Goal: Task Accomplishment & Management: Manage account settings

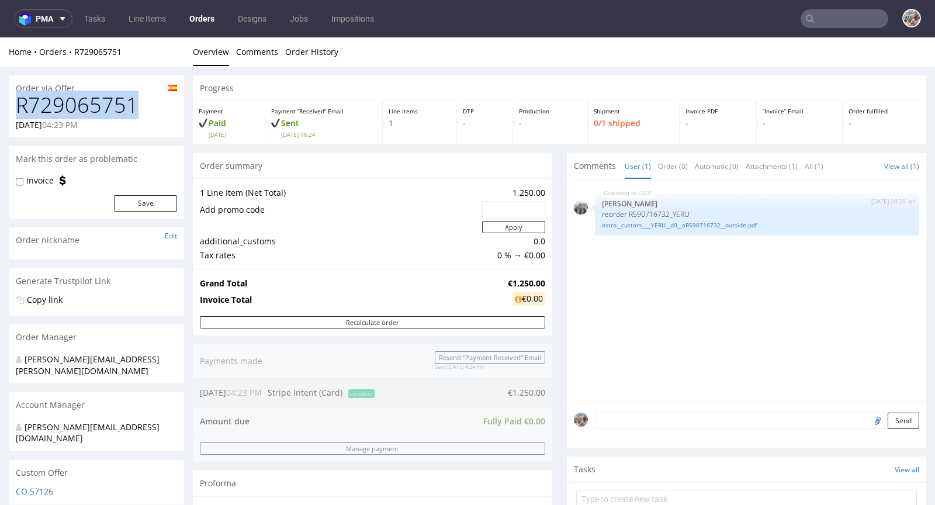
drag, startPoint x: 143, startPoint y: 101, endPoint x: 14, endPoint y: 105, distance: 128.6
click at [14, 105] on div "R729065751 09.10.2025 04:23 PM" at bounding box center [96, 116] width 175 height 44
copy h1 "R729065751"
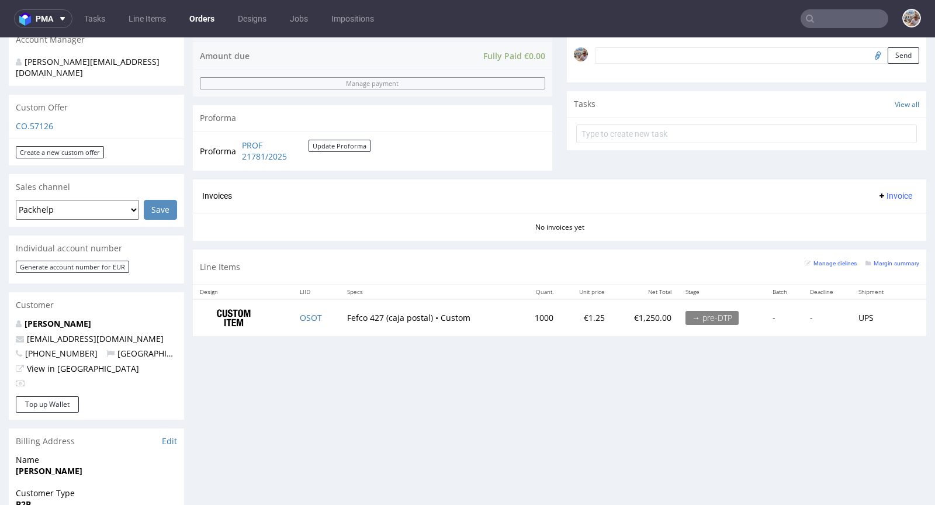
scroll to position [438, 0]
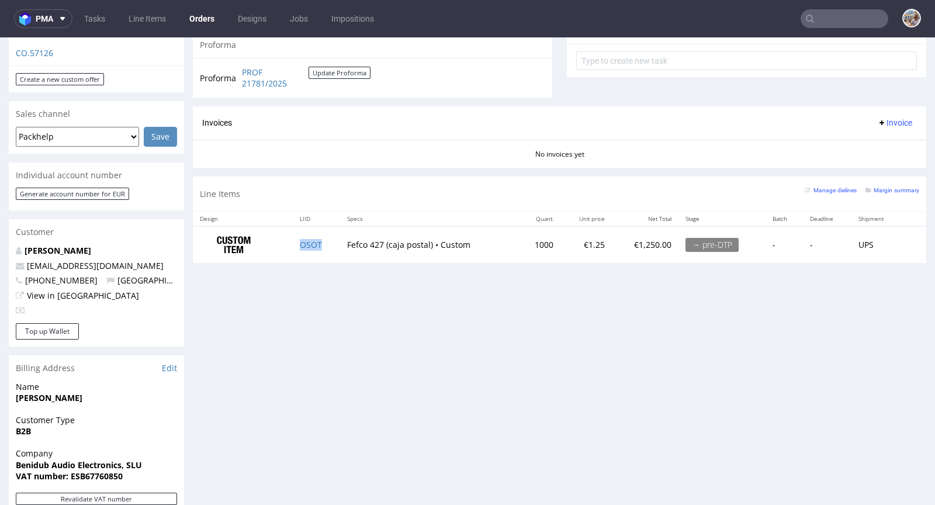
click at [323, 240] on td "OSOT" at bounding box center [316, 244] width 47 height 37
copy link "OSOT"
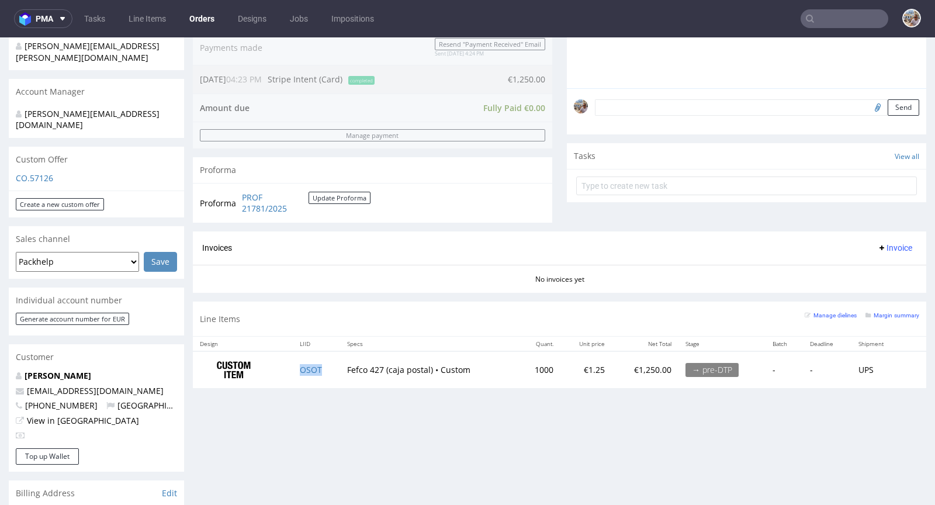
scroll to position [376, 0]
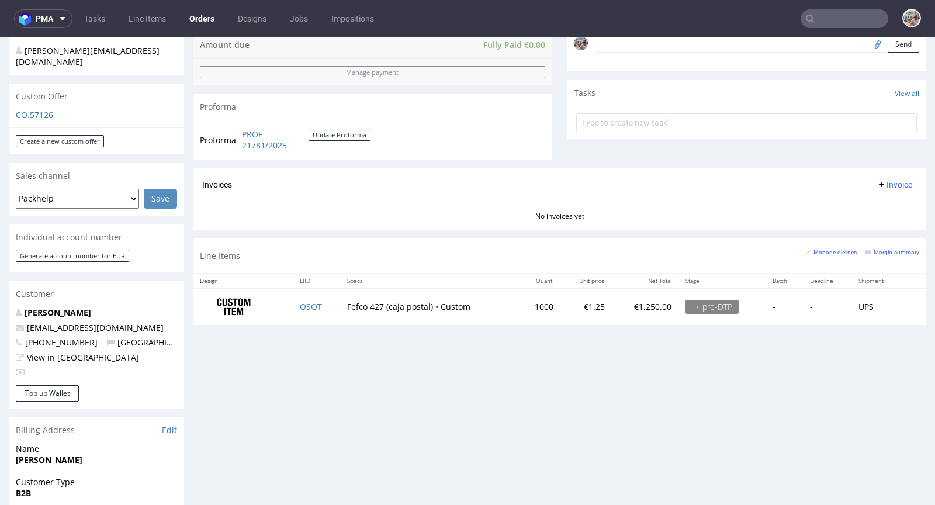
click at [826, 249] on small "Manage dielines" at bounding box center [831, 252] width 52 height 6
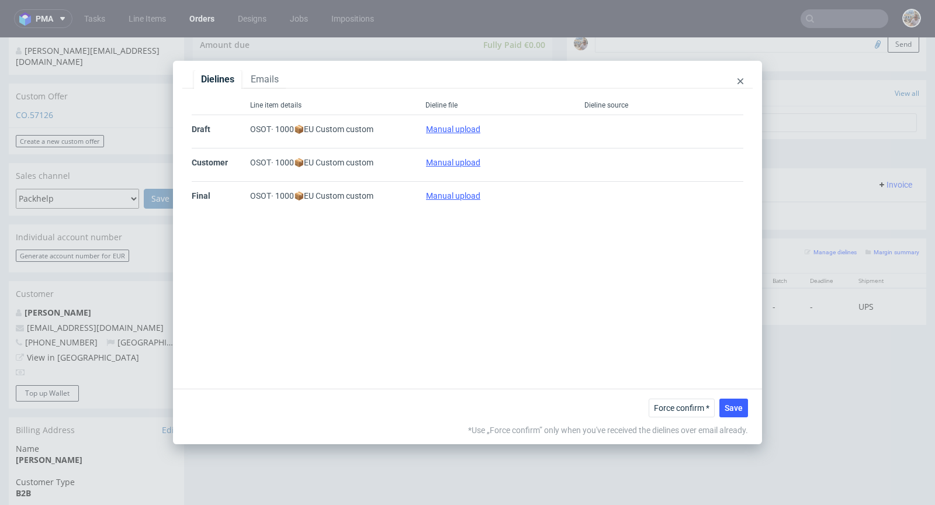
click at [740, 84] on div at bounding box center [740, 81] width 6 height 13
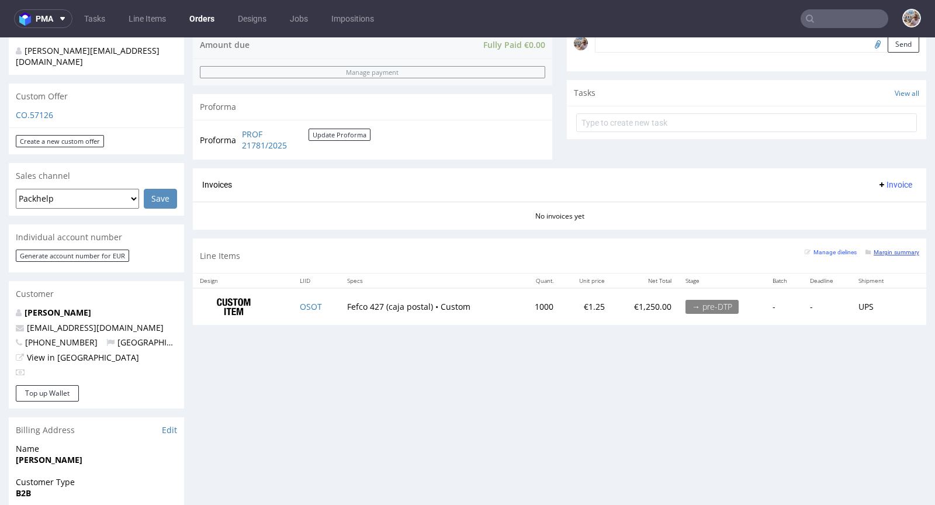
click at [873, 251] on small "Margin summary" at bounding box center [892, 252] width 54 height 6
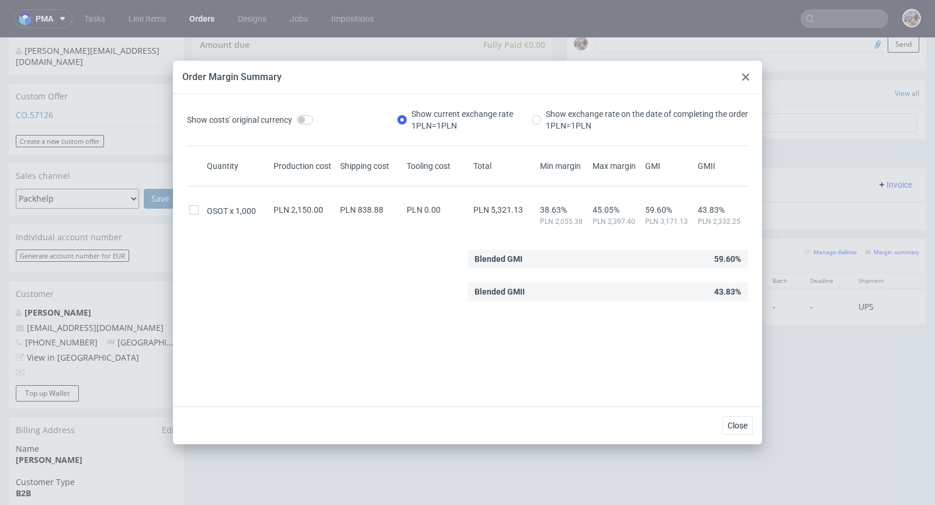
click at [749, 77] on icon at bounding box center [745, 77] width 7 height 7
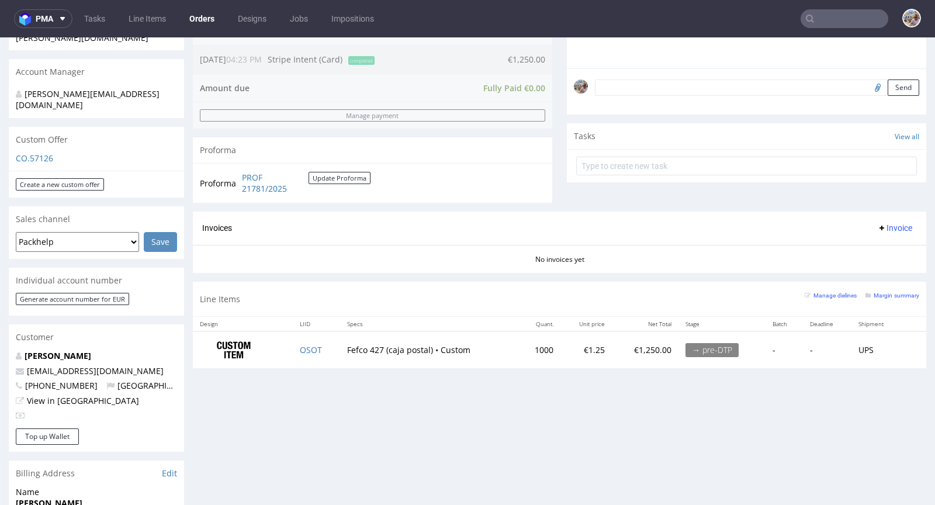
scroll to position [334, 0]
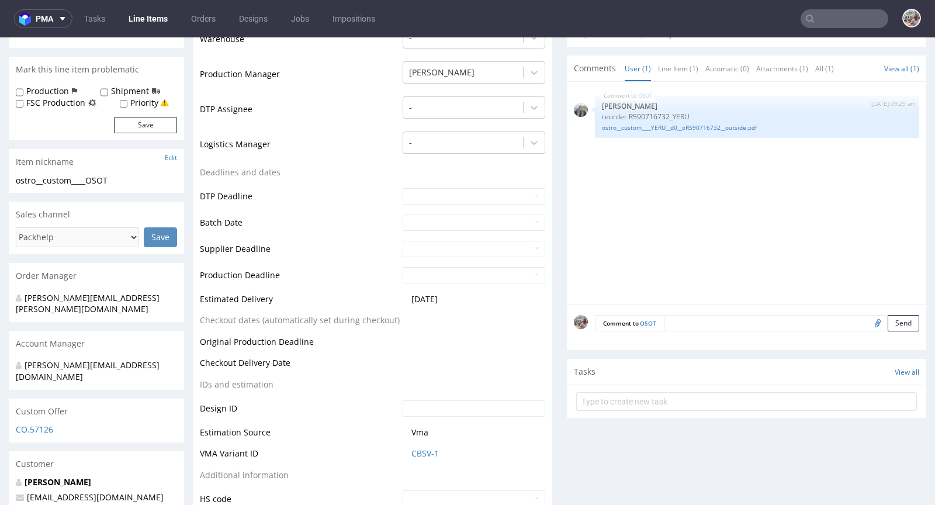
scroll to position [387, 0]
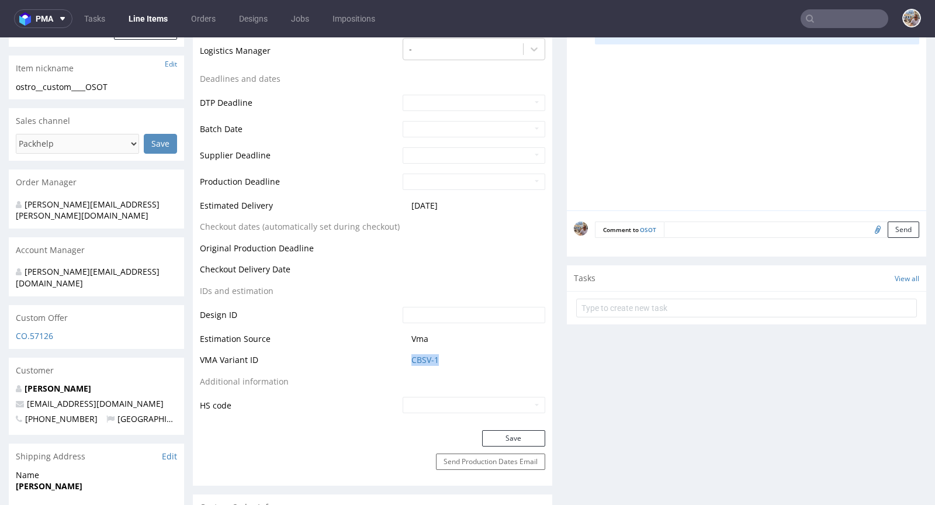
drag, startPoint x: 445, startPoint y: 355, endPoint x: 404, endPoint y: 359, distance: 41.1
click at [404, 359] on td "CBSV-1" at bounding box center [473, 364] width 146 height 22
copy link "CBSV-1"
click at [432, 357] on link "CBSV-1" at bounding box center [424, 360] width 27 height 12
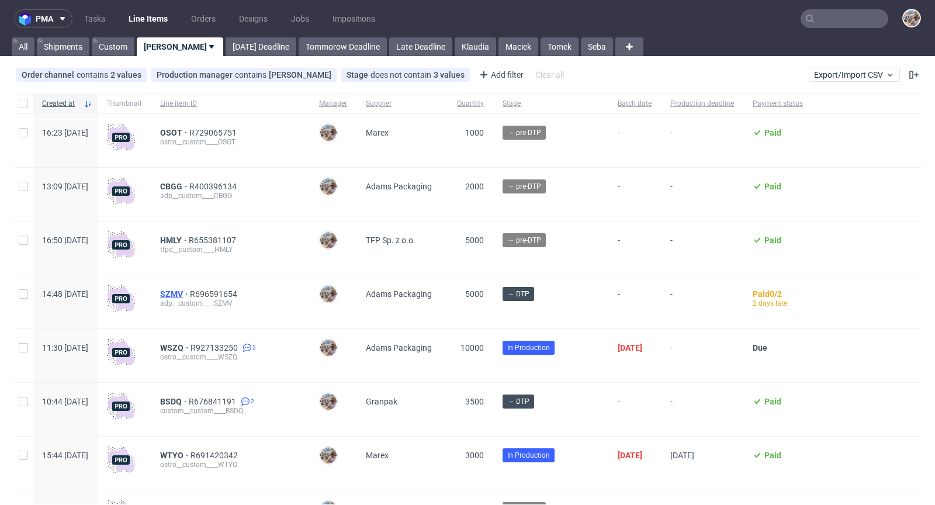
click at [190, 292] on span "SZMV" at bounding box center [175, 293] width 30 height 9
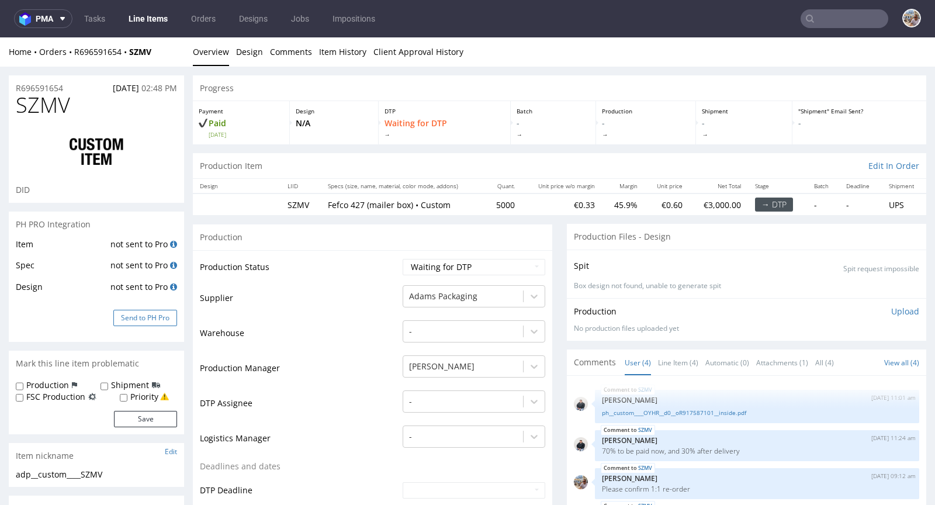
click at [133, 320] on button "Send to PH Pro" at bounding box center [145, 318] width 64 height 16
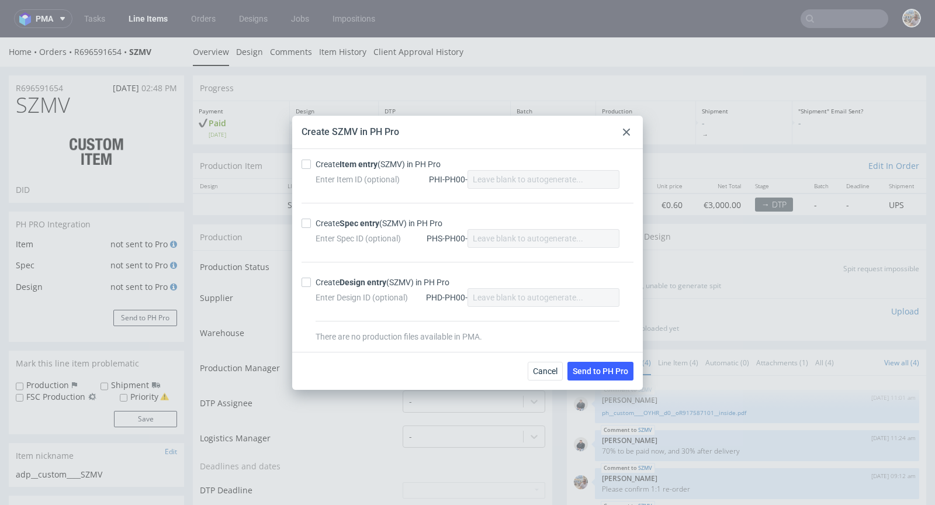
click at [347, 160] on strong "Item entry" at bounding box center [359, 164] width 38 height 9
click at [311, 160] on input "Create Item entry (SZMV) in PH Pro" at bounding box center [306, 164] width 9 height 9
checkbox input "true"
click at [361, 221] on strong "Spec entry" at bounding box center [360, 223] width 40 height 9
click at [311, 221] on input "Create Spec entry (SZMV) in PH Pro" at bounding box center [306, 223] width 9 height 9
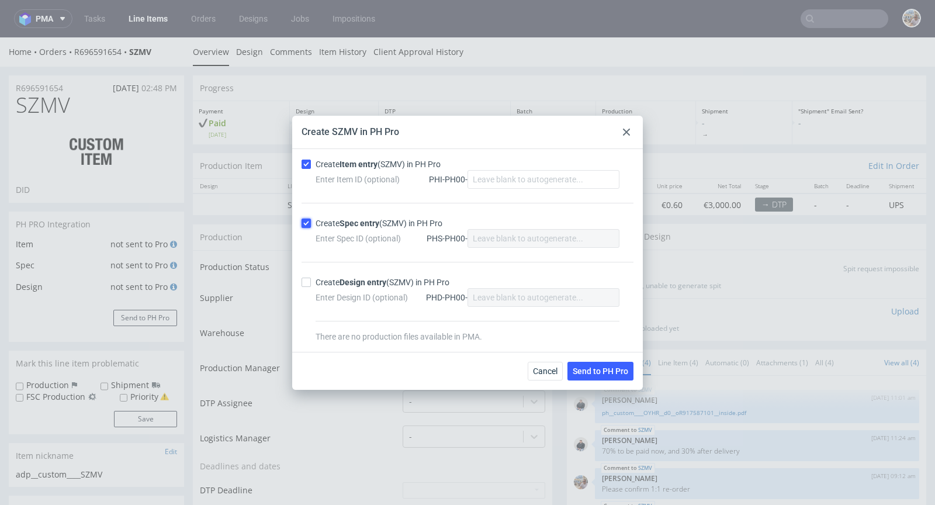
checkbox input "true"
click at [586, 365] on button "Send to PH Pro" at bounding box center [600, 371] width 66 height 19
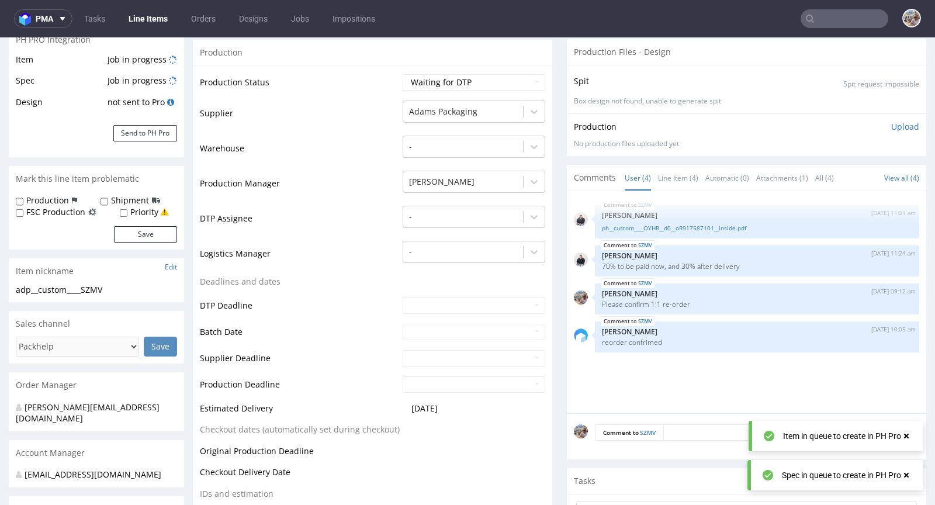
scroll to position [286, 0]
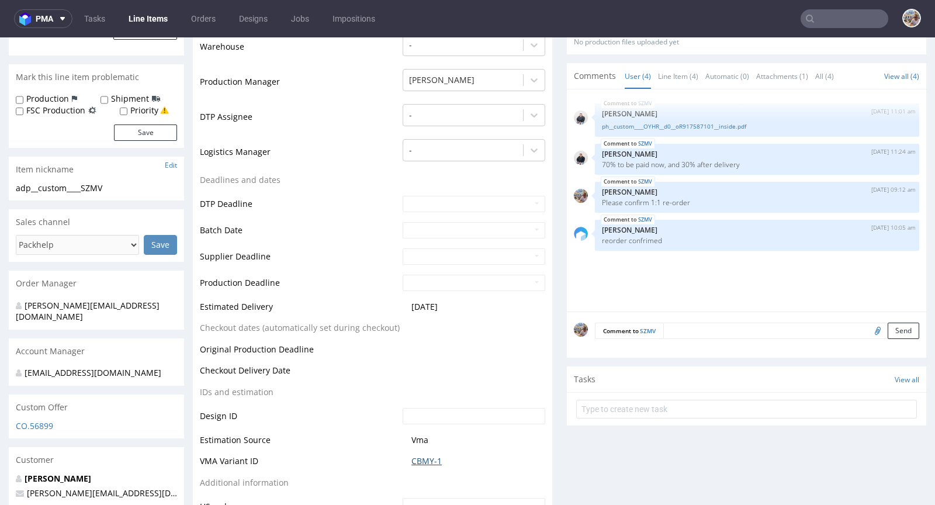
click at [425, 462] on link "CBMY-1" at bounding box center [426, 461] width 30 height 12
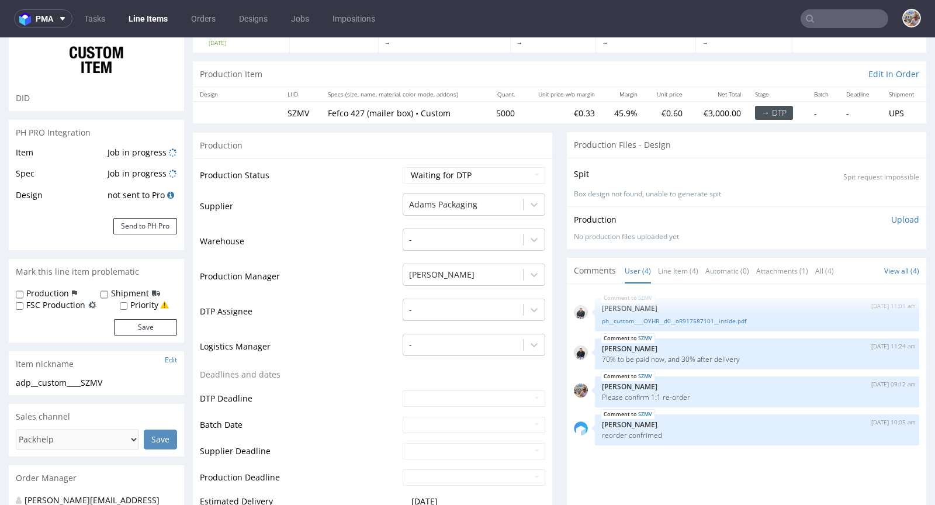
scroll to position [25, 0]
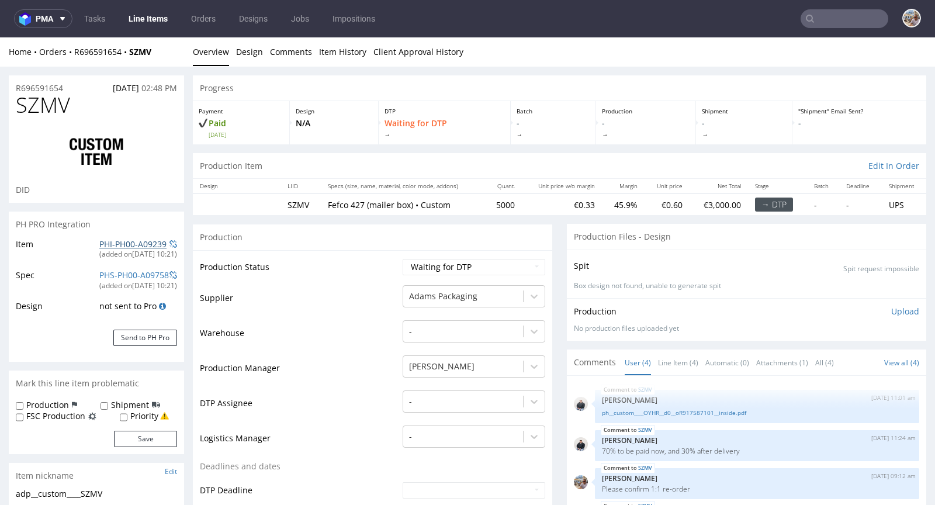
click at [137, 244] on link "PHI-PH00-A09239" at bounding box center [132, 243] width 67 height 11
click at [634, 412] on link "ph__custom____OYHR__d0__oR917587101__inside.pdf" at bounding box center [757, 412] width 310 height 9
drag, startPoint x: 506, startPoint y: 204, endPoint x: 484, endPoint y: 204, distance: 22.2
click at [484, 204] on td "5000" at bounding box center [502, 204] width 37 height 22
copy td "5000"
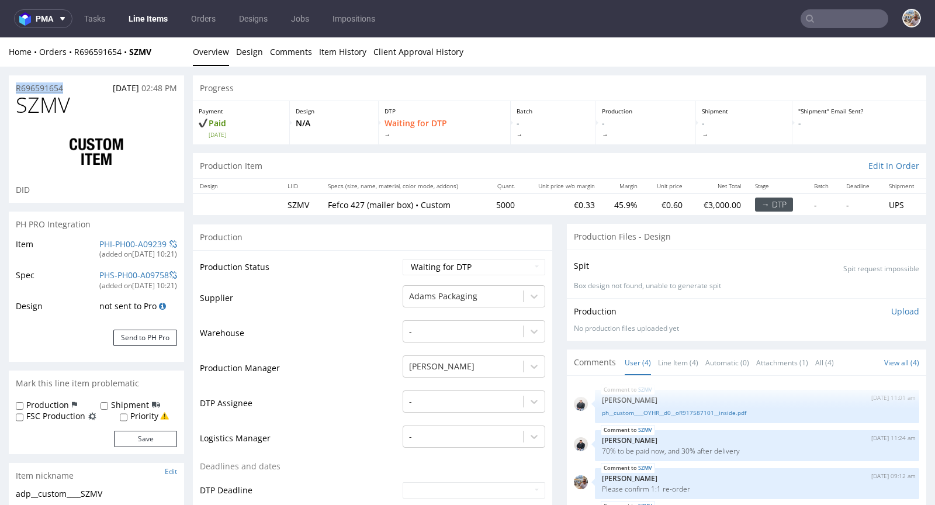
drag, startPoint x: 68, startPoint y: 85, endPoint x: 18, endPoint y: 85, distance: 50.8
click at [18, 85] on div "R696591654 08.10.2025 02:48 PM" at bounding box center [96, 84] width 175 height 19
copy p "R696591654"
click at [82, 88] on div "R696591654 08.10.2025 02:48 PM" at bounding box center [96, 84] width 175 height 19
drag, startPoint x: 71, startPoint y: 88, endPoint x: 9, endPoint y: 85, distance: 62.0
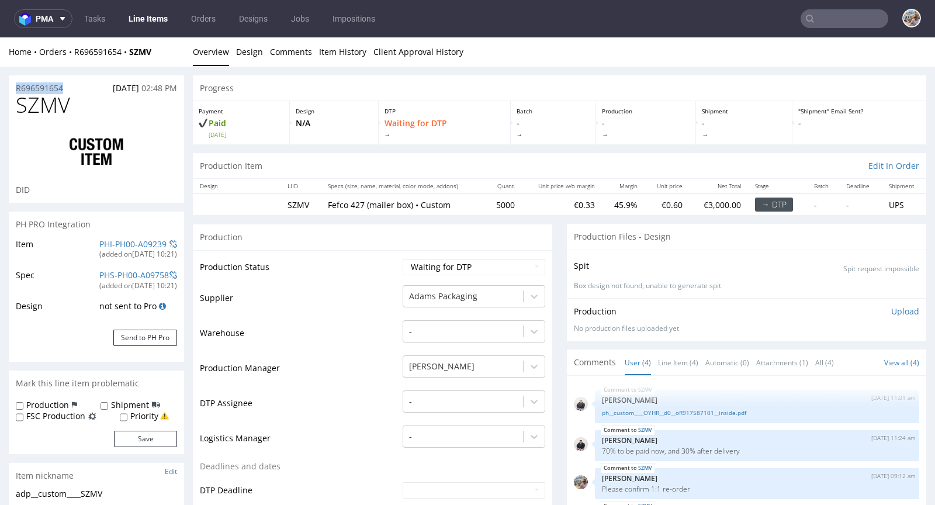
click at [9, 85] on div "R696591654 08.10.2025 02:48 PM" at bounding box center [96, 84] width 175 height 19
copy p "R696591654"
drag, startPoint x: 85, startPoint y: 105, endPoint x: 20, endPoint y: 110, distance: 65.7
click at [20, 110] on h1 "SZMV" at bounding box center [96, 105] width 161 height 23
copy span "SZMV"
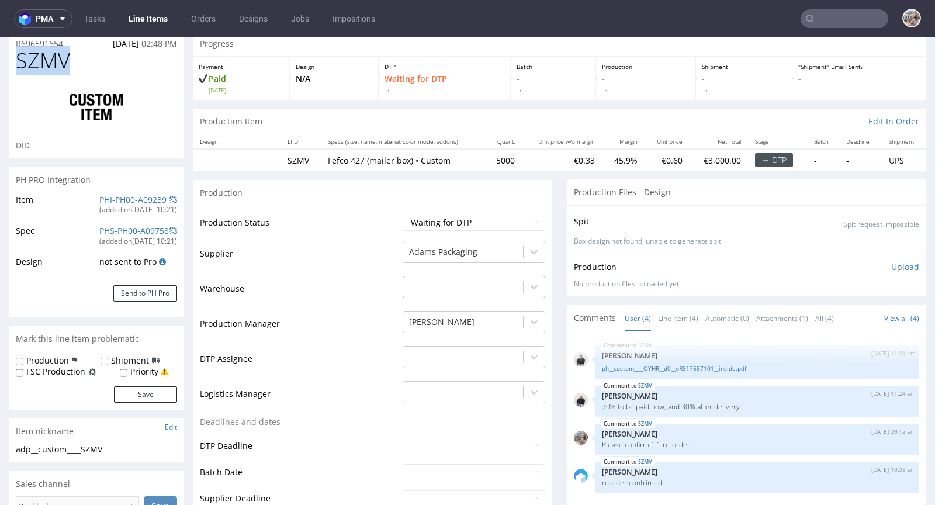
scroll to position [96, 0]
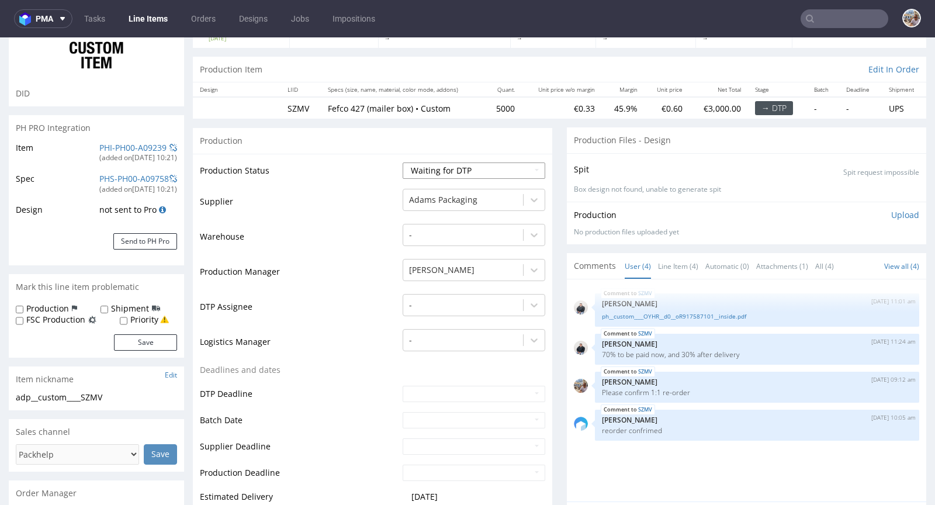
click at [458, 168] on select "Waiting for Artwork Waiting for Diecut Waiting for Mockup Waiting for DTP Waiti…" at bounding box center [474, 170] width 143 height 16
select select "production_in_process"
click at [403, 162] on select "Waiting for Artwork Waiting for Diecut Waiting for Mockup Waiting for DTP Waiti…" at bounding box center [474, 170] width 143 height 16
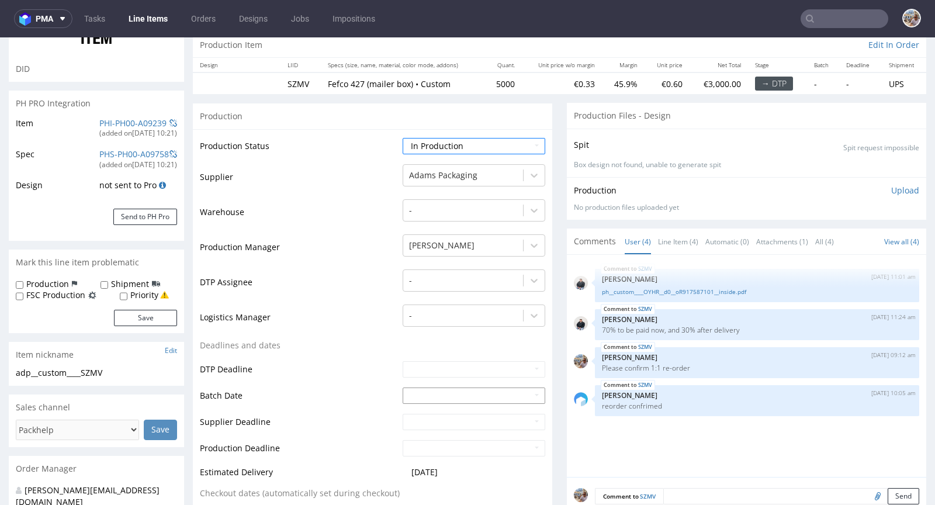
click at [407, 396] on input "text" at bounding box center [474, 395] width 143 height 16
click at [498, 311] on td "10" at bounding box center [499, 307] width 18 height 18
type input "2025-10-10"
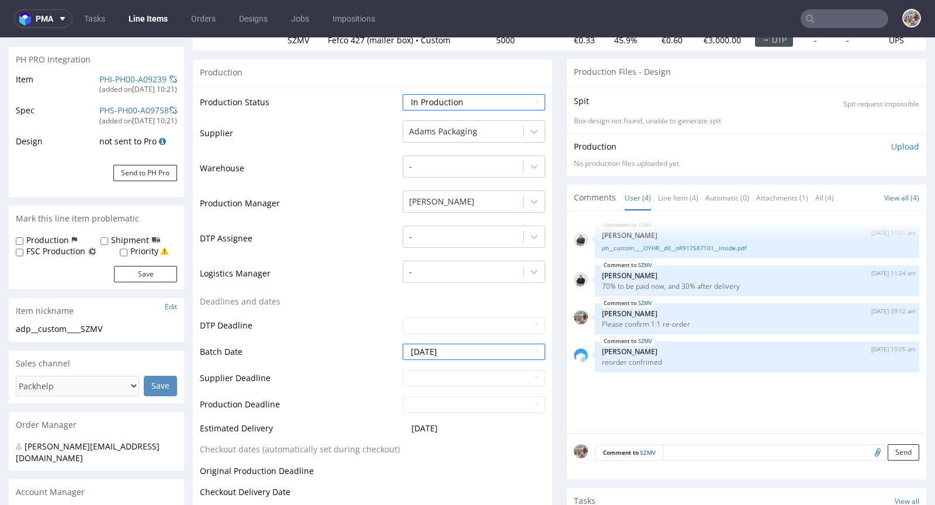
scroll to position [360, 0]
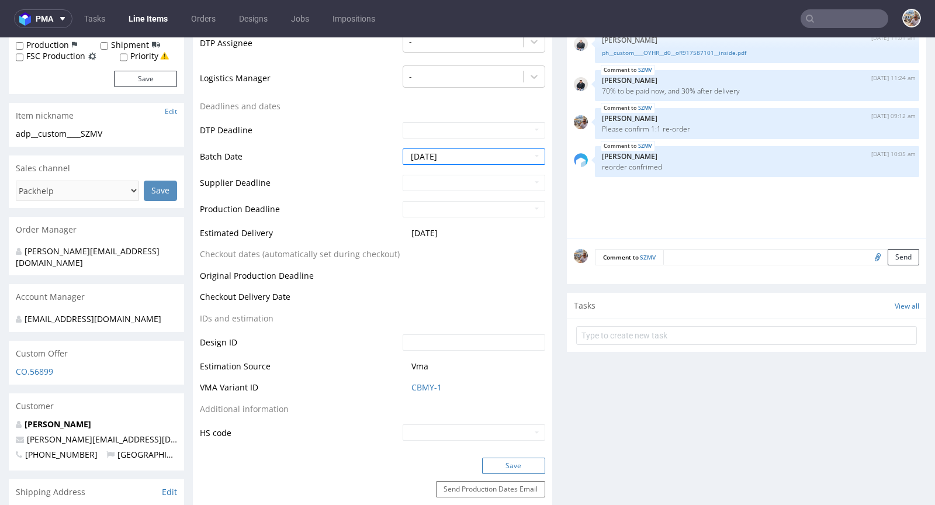
click at [509, 468] on button "Save" at bounding box center [513, 466] width 63 height 16
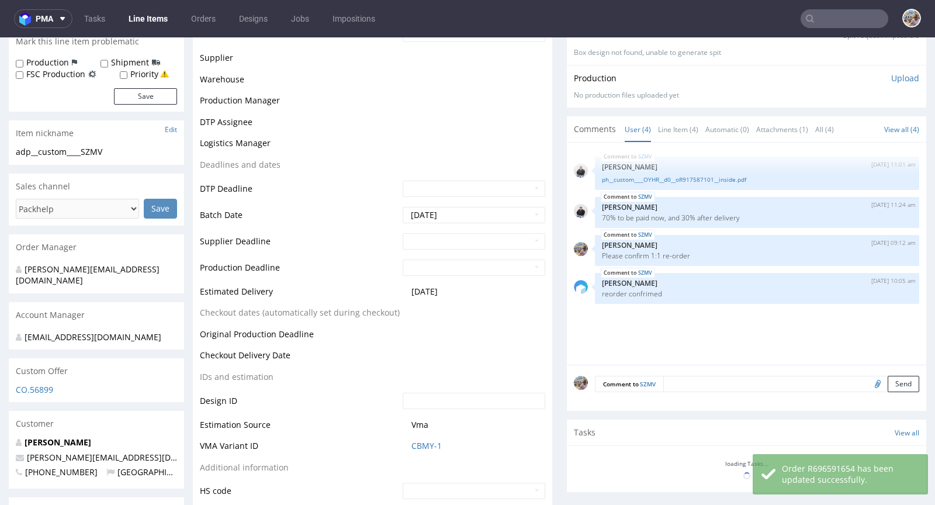
scroll to position [0, 0]
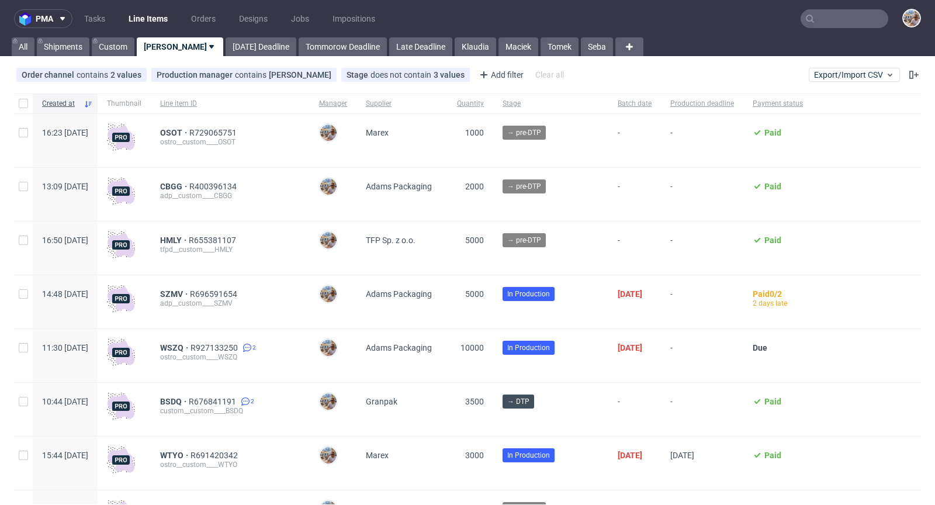
click at [204, 235] on div "HMLY R655381107 tfpd__custom____HMLY" at bounding box center [230, 247] width 159 height 53
click at [189, 238] on span "HMLY" at bounding box center [174, 240] width 29 height 9
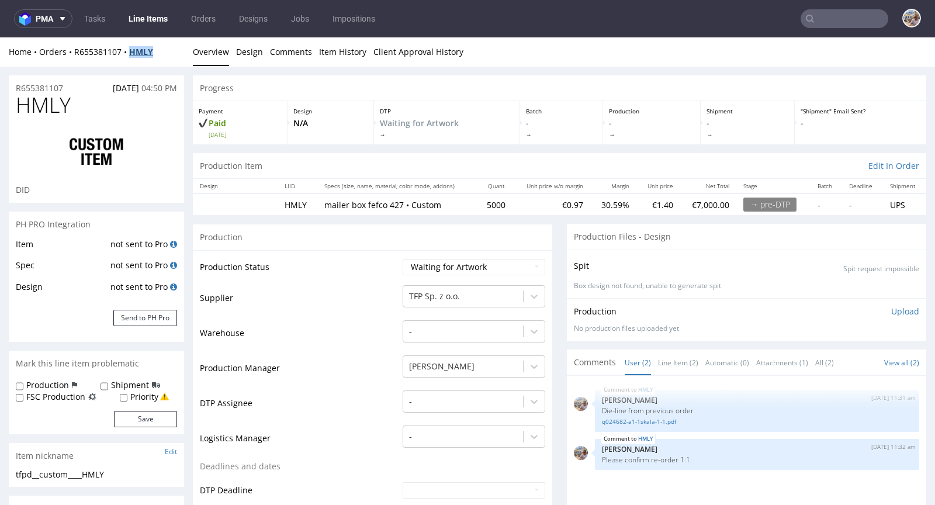
drag, startPoint x: 164, startPoint y: 48, endPoint x: 130, endPoint y: 52, distance: 33.6
click at [130, 52] on div "Home Orders R655381107 HMLY" at bounding box center [96, 52] width 175 height 12
copy strong "HMLY"
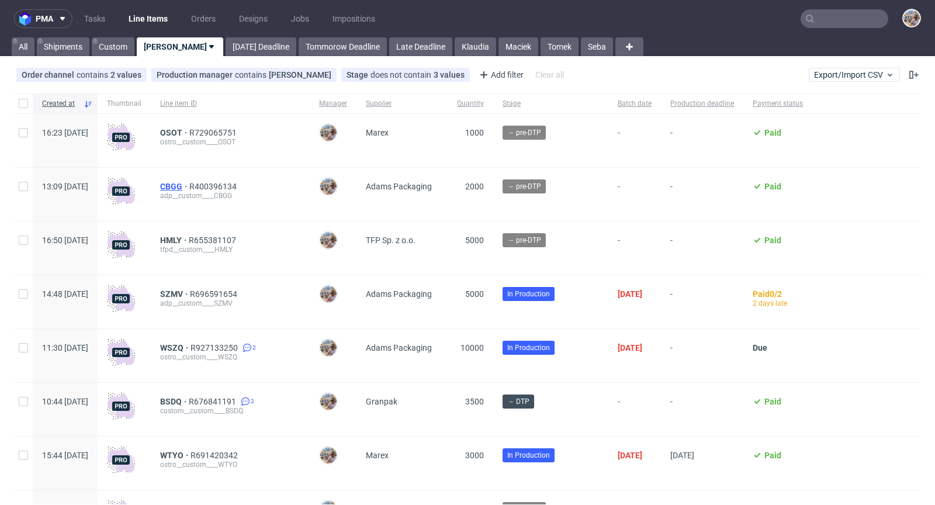
click at [189, 189] on span "CBGG" at bounding box center [174, 186] width 29 height 9
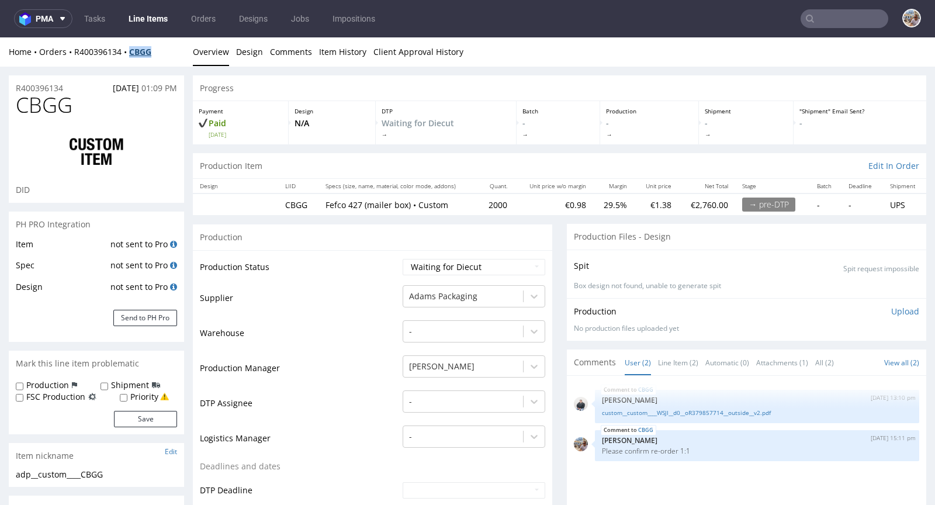
drag, startPoint x: 161, startPoint y: 52, endPoint x: 133, endPoint y: 50, distance: 28.1
click at [133, 50] on div "Home Orders R400396134 CBGG" at bounding box center [96, 52] width 175 height 12
copy strong "CBGG"
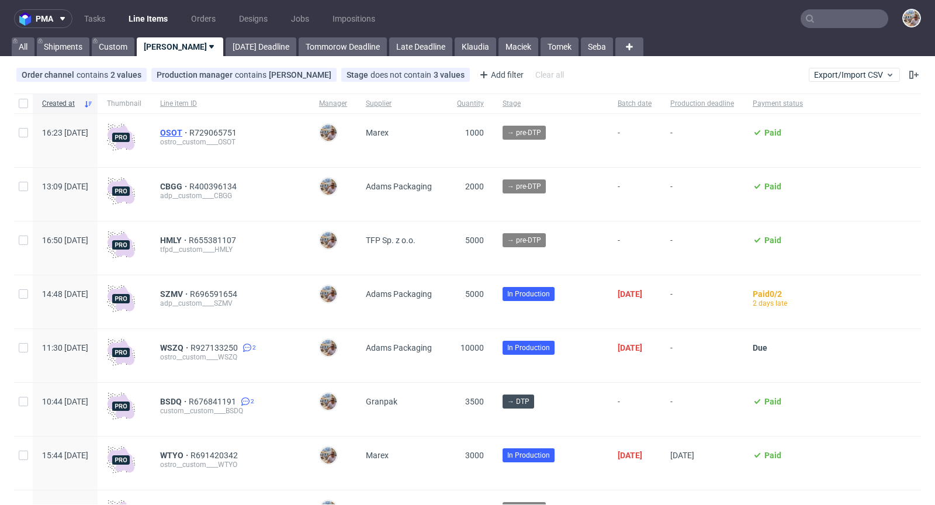
click at [189, 130] on span "OSOT" at bounding box center [174, 132] width 29 height 9
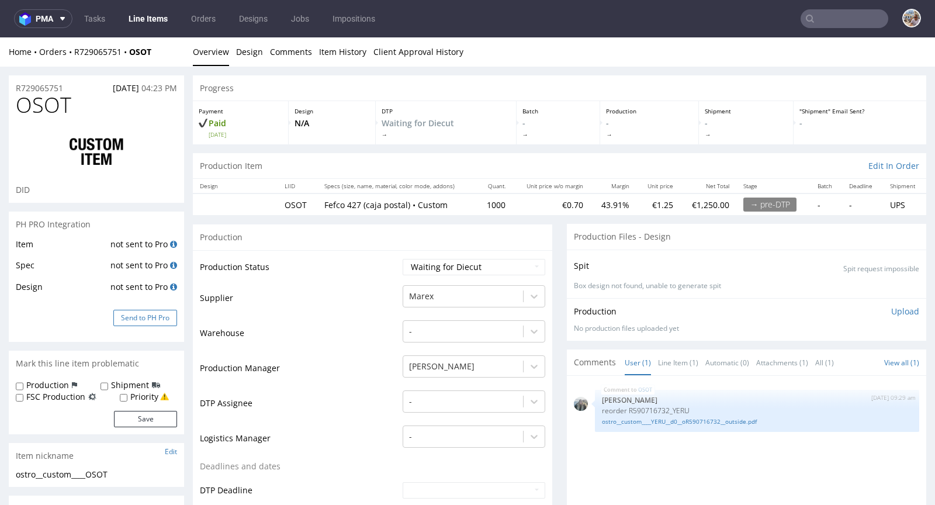
click at [151, 316] on button "Send to PH Pro" at bounding box center [145, 318] width 64 height 16
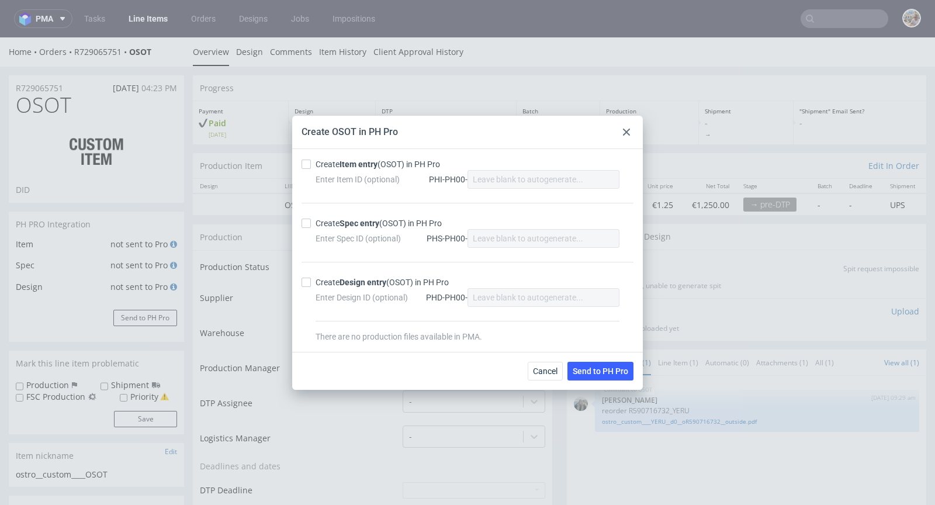
click at [370, 164] on strong "Item entry" at bounding box center [359, 164] width 38 height 9
click at [311, 164] on input "Create Item entry (OSOT) in PH Pro" at bounding box center [306, 164] width 9 height 9
checkbox input "true"
click at [345, 228] on div "Create Spec entry (OSOT) in PH Pro" at bounding box center [379, 223] width 126 height 12
click at [311, 228] on input "Create Spec entry (OSOT) in PH Pro" at bounding box center [306, 223] width 9 height 9
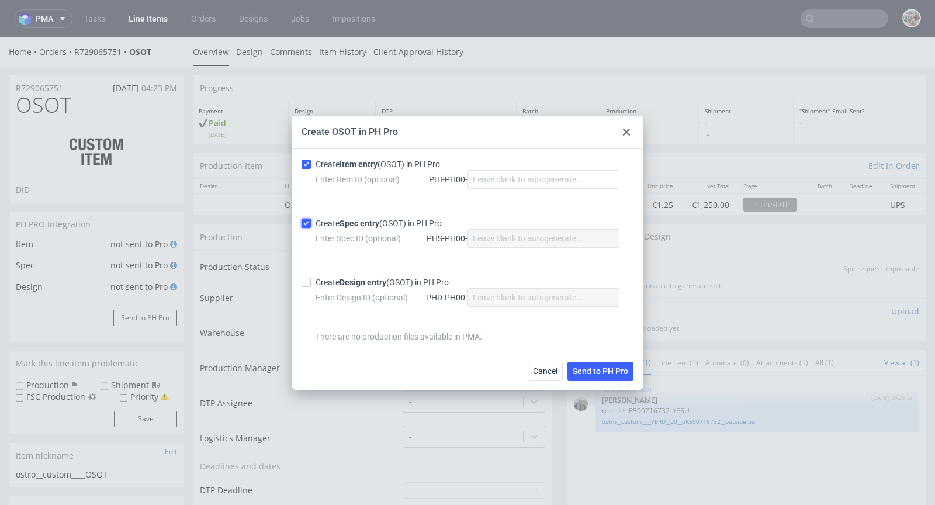
checkbox input "true"
click at [580, 367] on span "Send to PH Pro" at bounding box center [601, 371] width 56 height 8
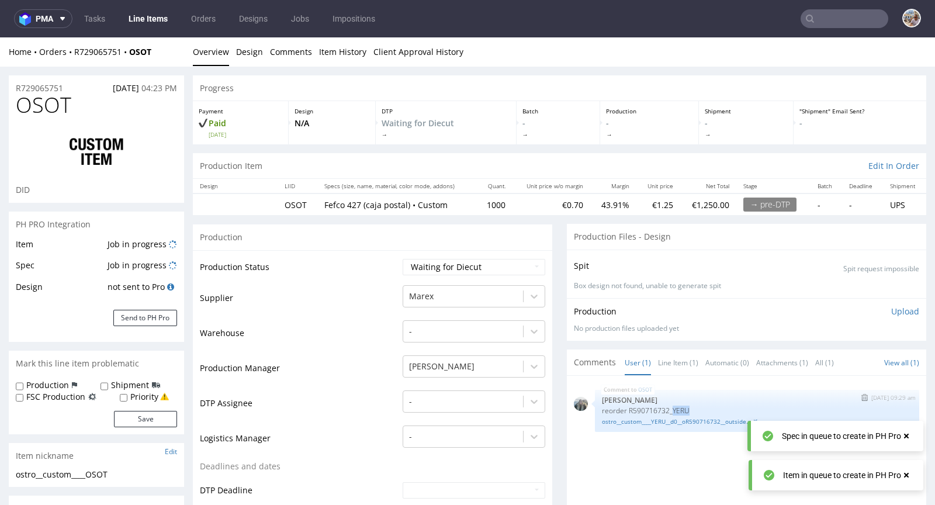
drag, startPoint x: 687, startPoint y: 407, endPoint x: 663, endPoint y: 407, distance: 24.0
click at [663, 407] on p "reorder R590716732_YERU" at bounding box center [757, 410] width 310 height 9
copy p "YERU"
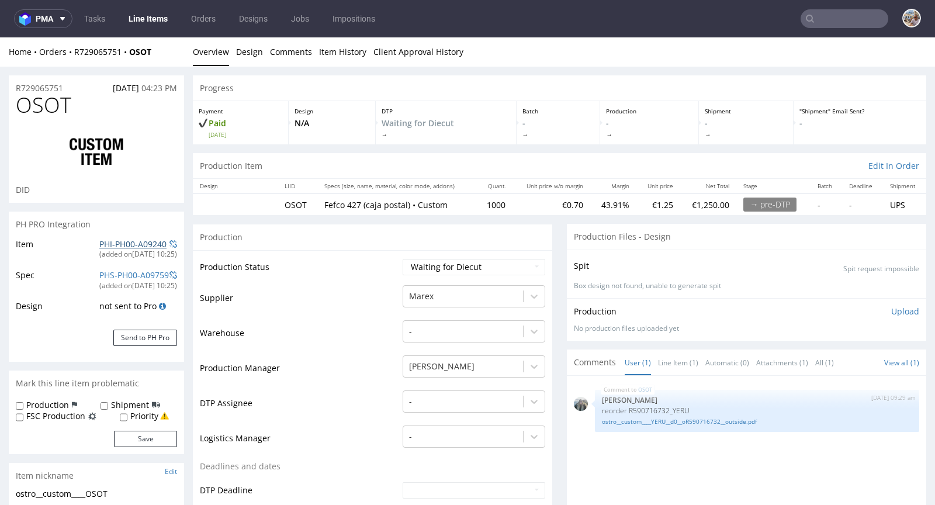
click at [129, 244] on link "PHI-PH00-A09240" at bounding box center [132, 243] width 67 height 11
drag, startPoint x: 498, startPoint y: 203, endPoint x: 478, endPoint y: 204, distance: 20.5
click at [478, 204] on td "1000" at bounding box center [494, 204] width 36 height 22
copy td "1000"
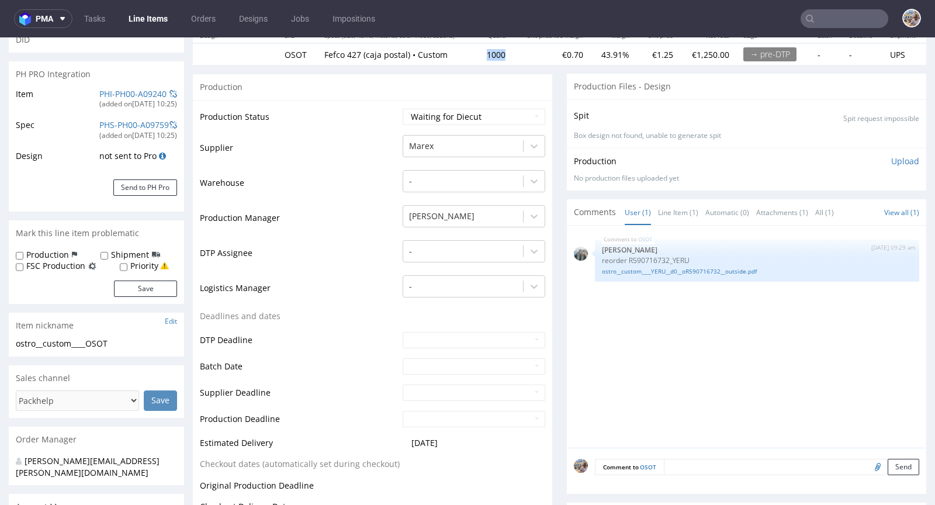
scroll to position [253, 0]
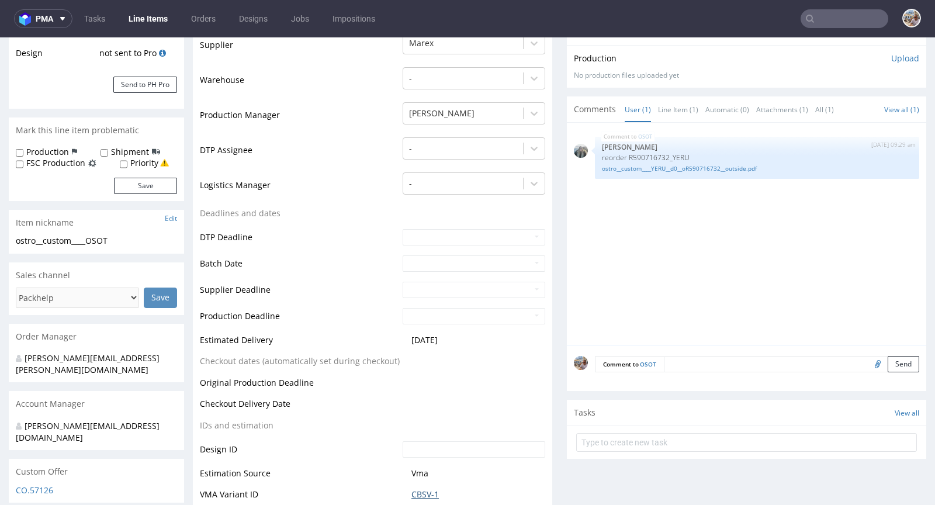
click at [423, 489] on link "CBSV-1" at bounding box center [424, 495] width 27 height 12
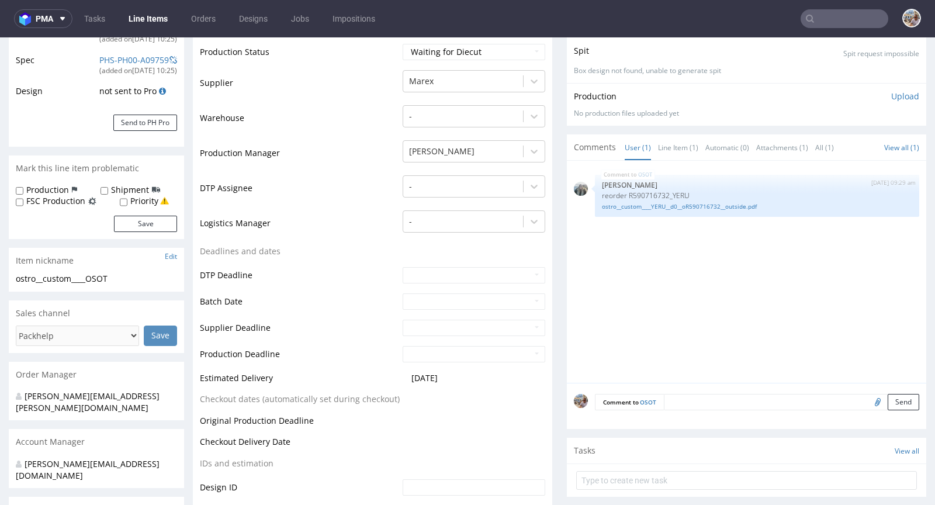
scroll to position [0, 0]
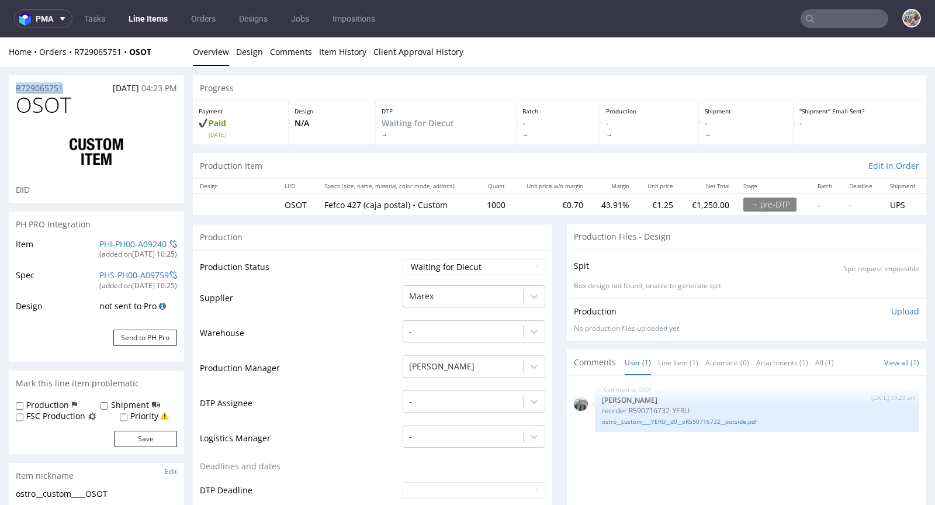
drag, startPoint x: 70, startPoint y: 85, endPoint x: 18, endPoint y: 85, distance: 52.0
click at [18, 85] on div "R729065751 09.10.2025 04:23 PM" at bounding box center [96, 84] width 175 height 19
copy p "R729065751"
drag, startPoint x: 92, startPoint y: 109, endPoint x: 19, endPoint y: 102, distance: 72.8
click at [19, 102] on h1 "OSOT" at bounding box center [96, 105] width 161 height 23
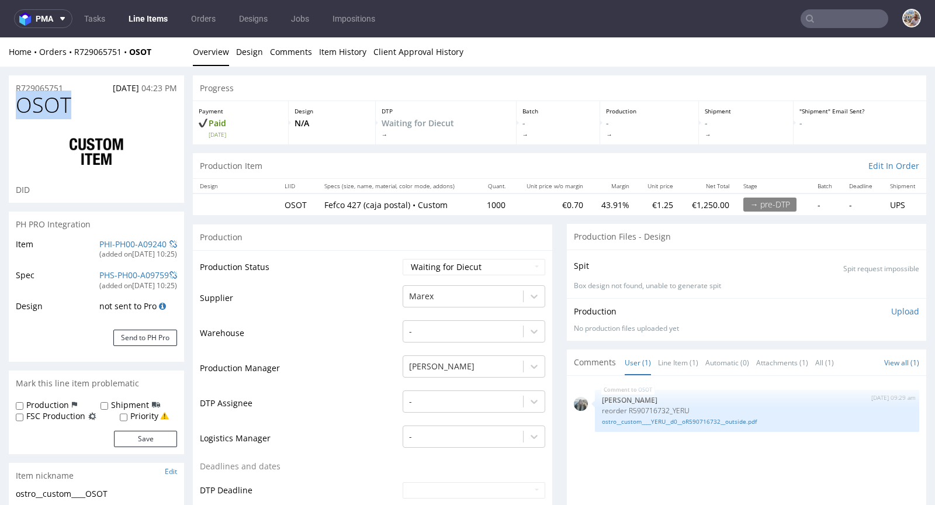
copy span "OSOT"
drag, startPoint x: 683, startPoint y: 407, endPoint x: 617, endPoint y: 406, distance: 65.5
click at [617, 406] on p "reorder R590716732_YERU" at bounding box center [757, 410] width 310 height 9
copy p "R590716732_YERU"
click at [474, 264] on select "Waiting for Artwork Waiting for Diecut Waiting for Mockup Waiting for DTP Waiti…" at bounding box center [474, 267] width 143 height 16
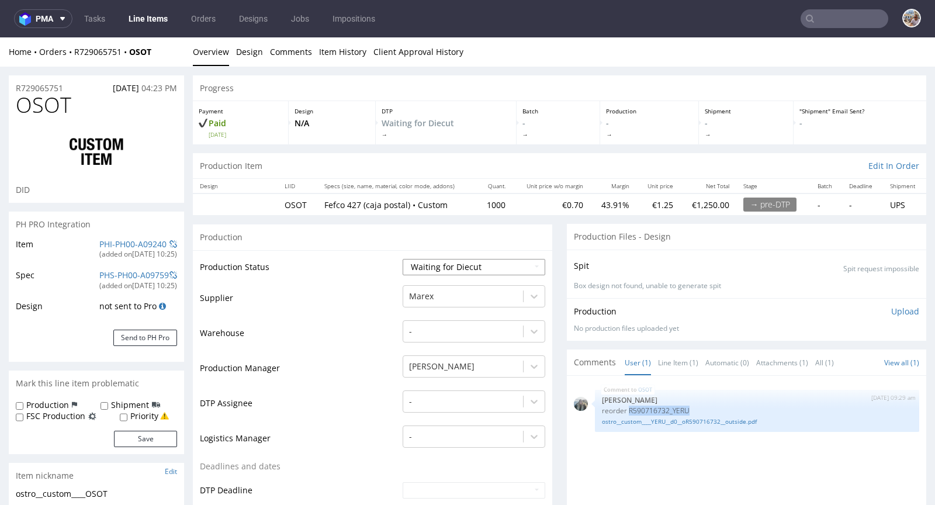
select select "production_in_process"
click at [403, 259] on select "Waiting for Artwork Waiting for Diecut Waiting for Mockup Waiting for DTP Waiti…" at bounding box center [474, 267] width 143 height 16
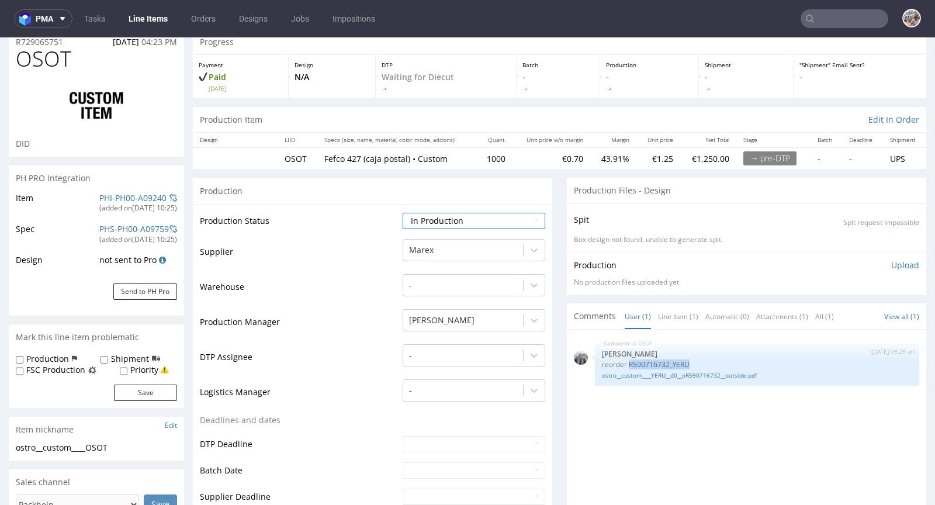
scroll to position [228, 0]
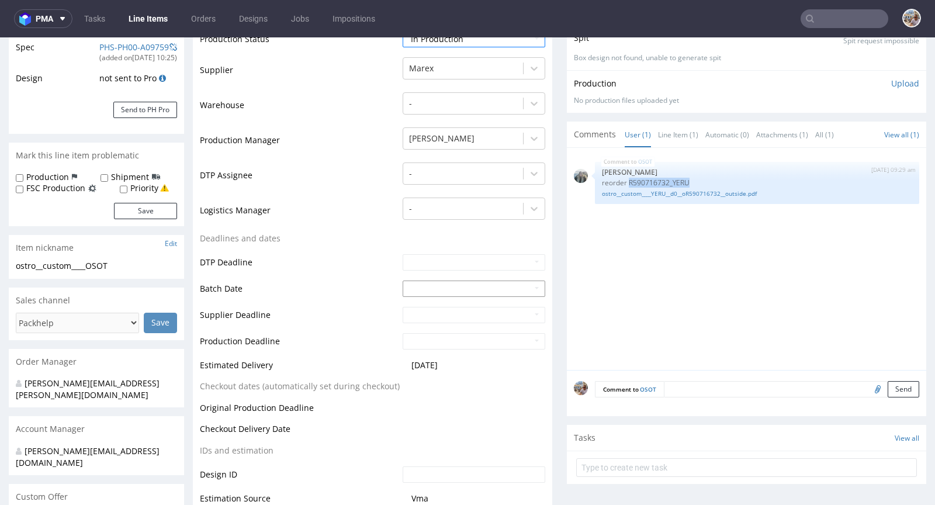
click at [415, 288] on input "text" at bounding box center [474, 289] width 143 height 16
click at [497, 201] on td "10" at bounding box center [499, 200] width 18 height 18
type input "2025-10-10"
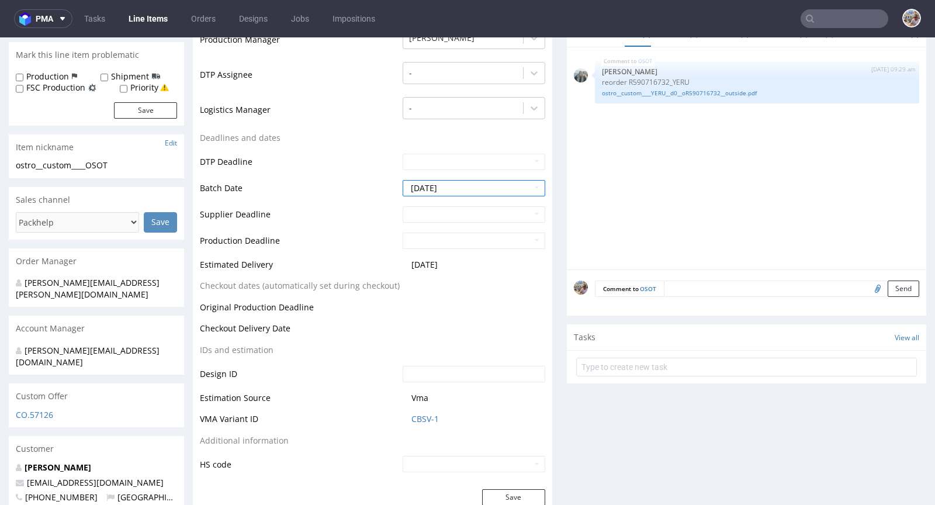
scroll to position [330, 0]
click at [509, 487] on button "Save" at bounding box center [513, 495] width 63 height 16
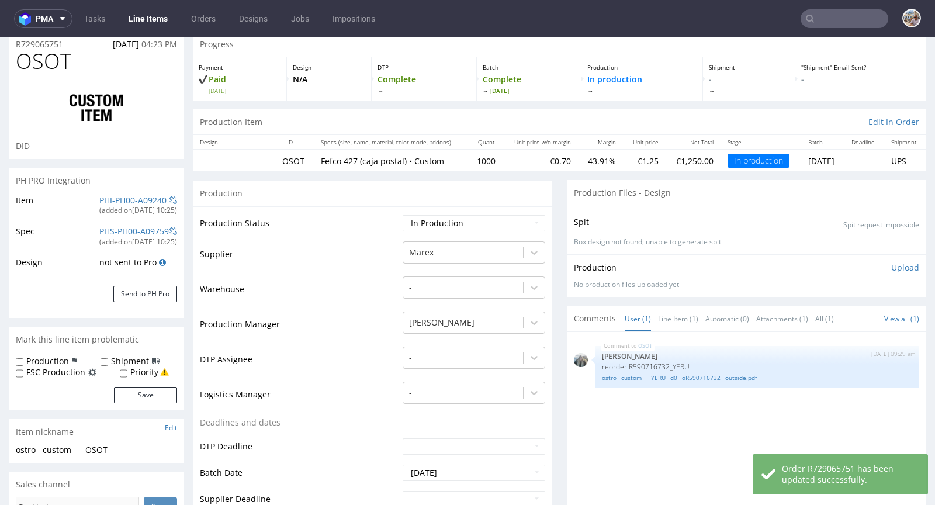
scroll to position [0, 0]
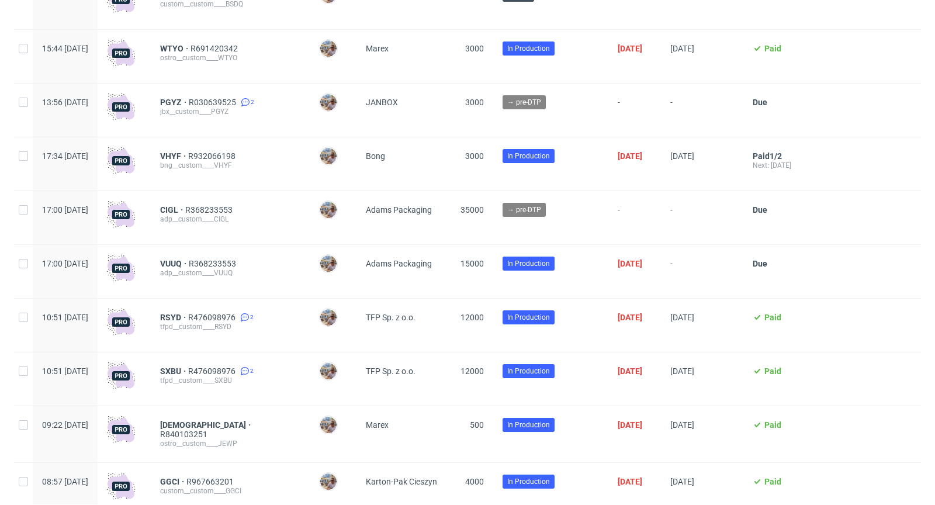
scroll to position [832, 0]
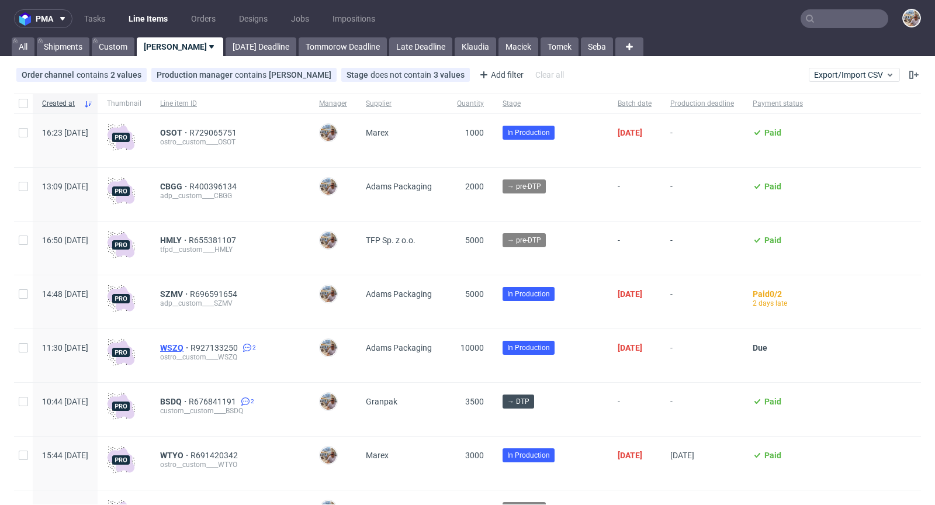
click at [191, 345] on span "WSZQ" at bounding box center [175, 347] width 30 height 9
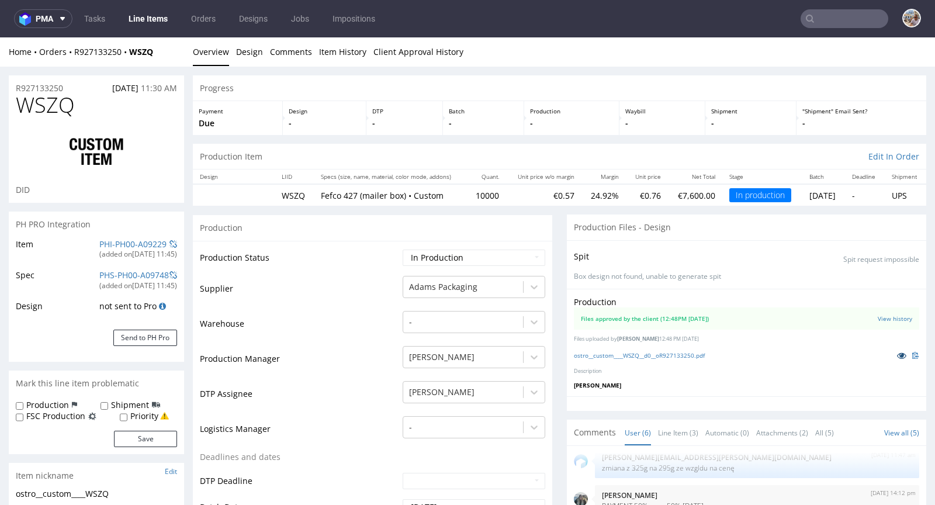
click at [897, 351] on icon at bounding box center [901, 355] width 9 height 8
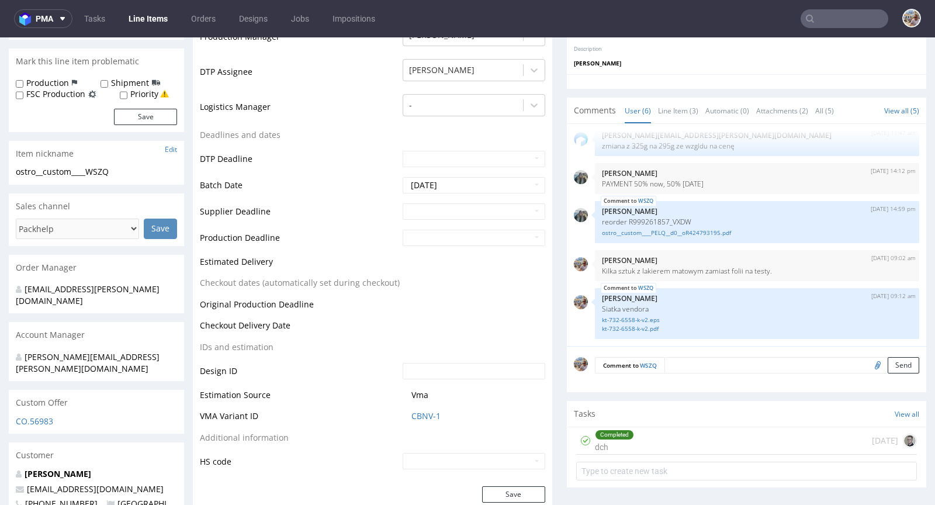
scroll to position [199, 0]
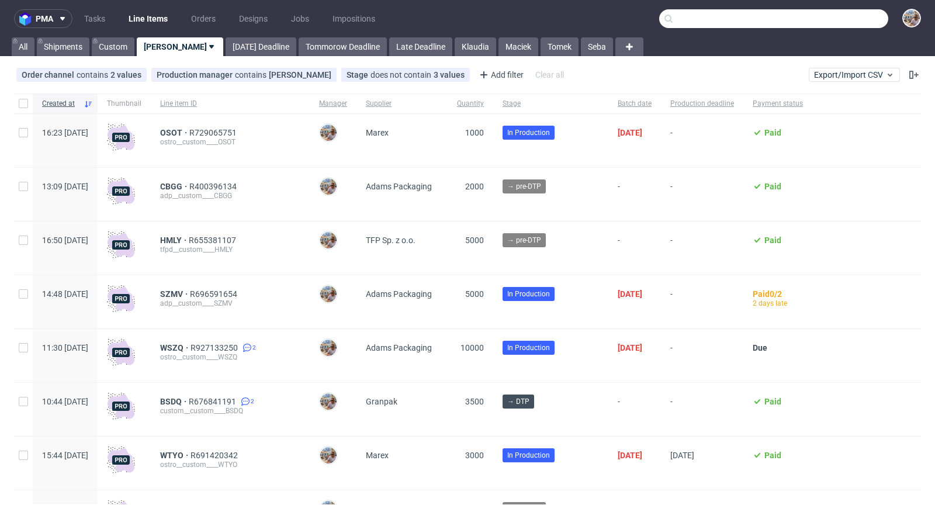
click at [817, 26] on input "text" at bounding box center [773, 18] width 229 height 19
paste input "XDUZ"
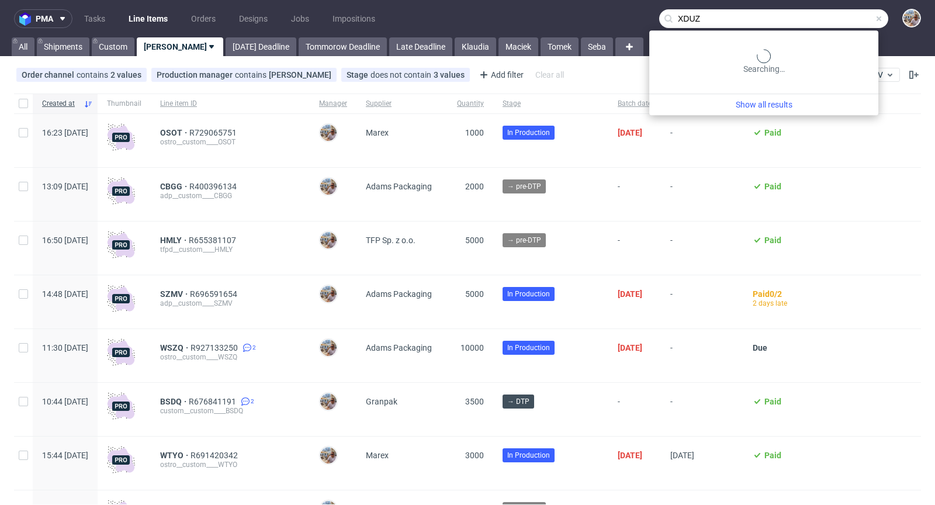
type input "XDUZ"
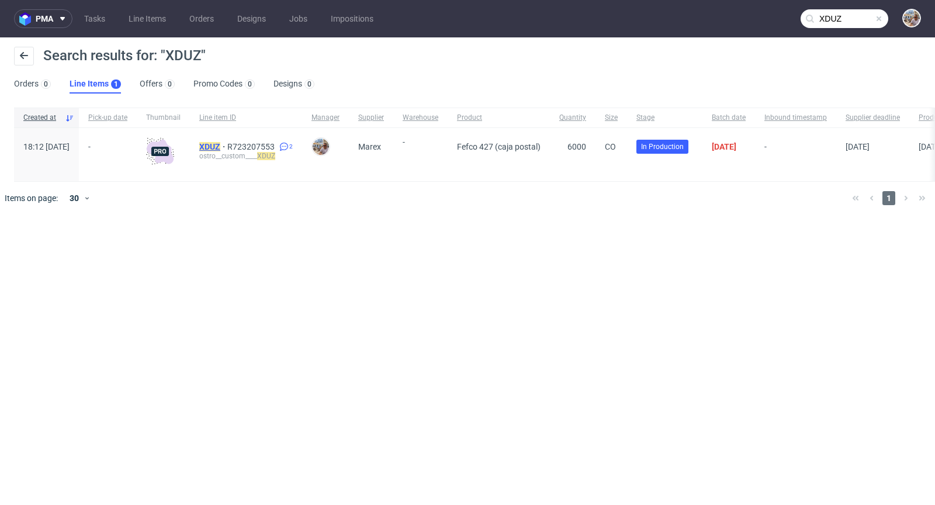
click at [220, 148] on mark "XDUZ" at bounding box center [209, 146] width 21 height 9
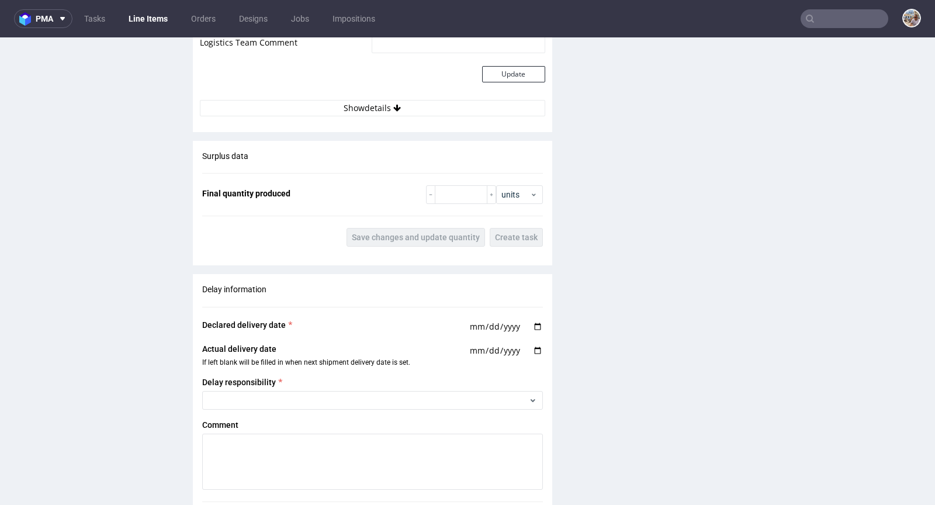
scroll to position [1640, 0]
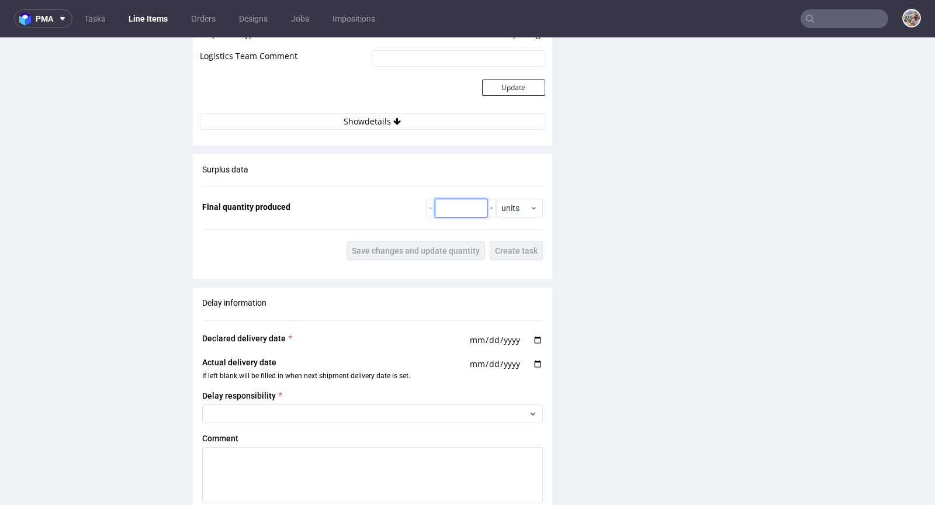
click at [452, 212] on input "number" at bounding box center [461, 208] width 53 height 19
type input "6000"
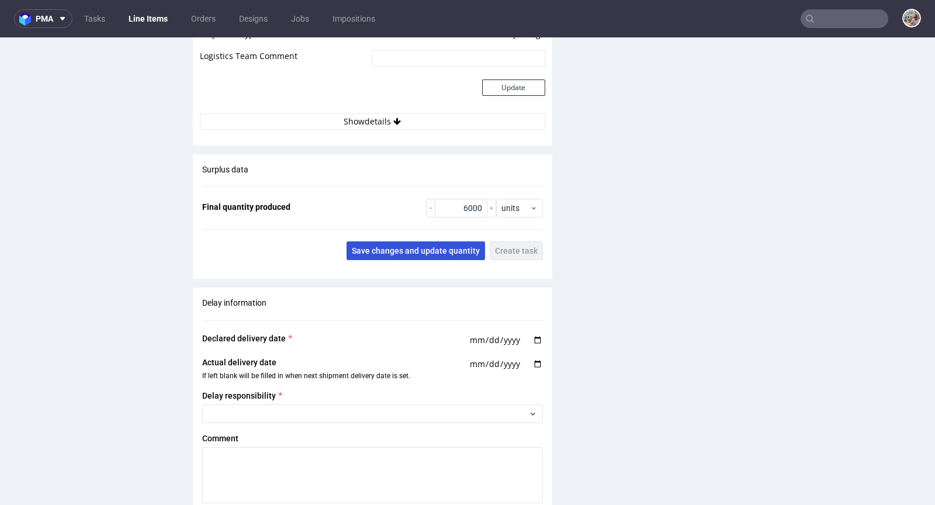
click at [427, 254] on span "Save changes and update quantity" at bounding box center [416, 251] width 128 height 8
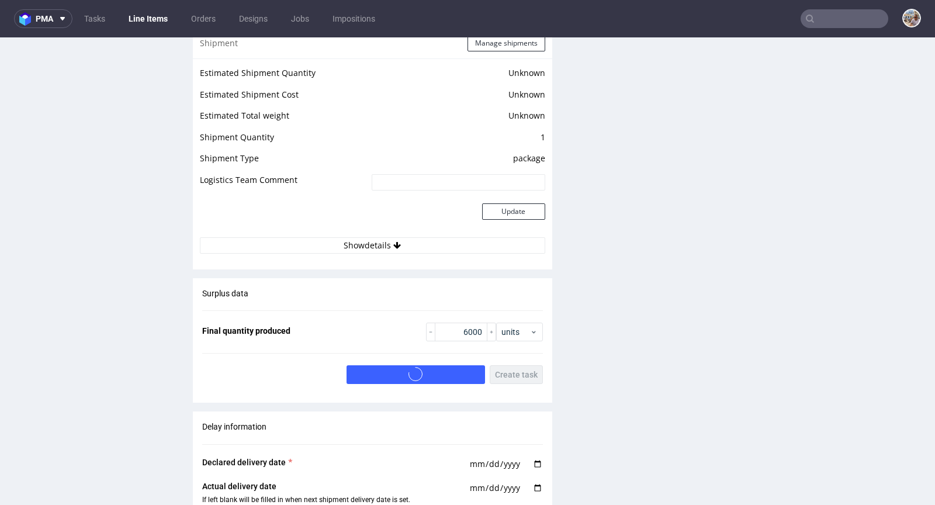
scroll to position [1394, 0]
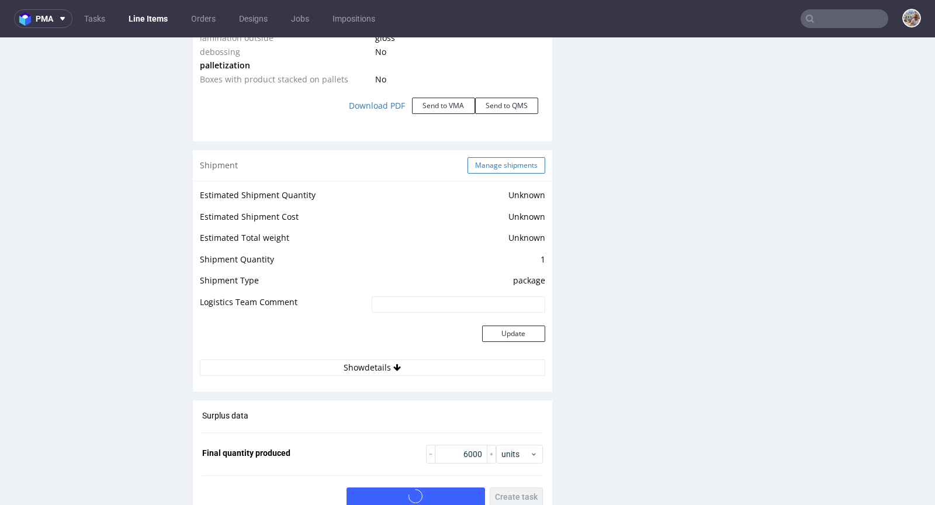
click at [502, 174] on button "Manage shipments" at bounding box center [507, 165] width 78 height 16
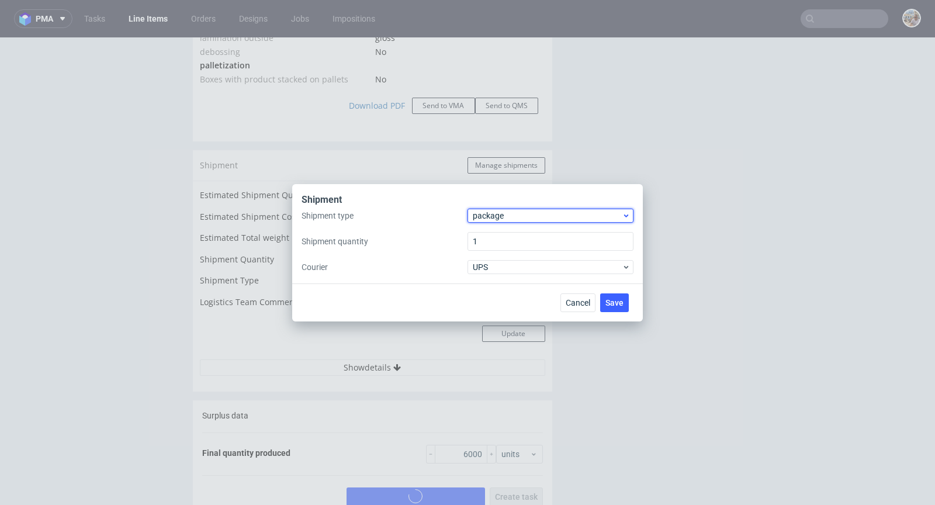
click at [512, 209] on div "package" at bounding box center [551, 216] width 166 height 14
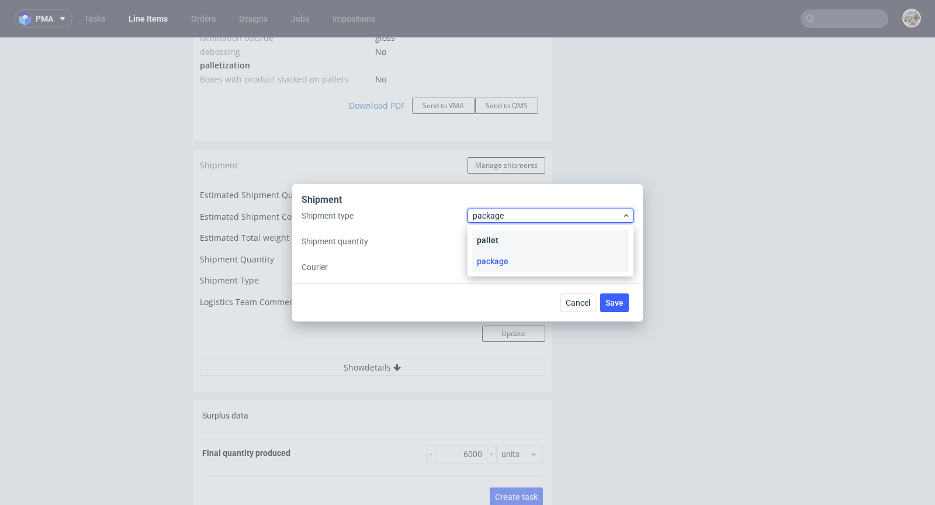
click at [510, 230] on div "pallet" at bounding box center [550, 240] width 157 height 21
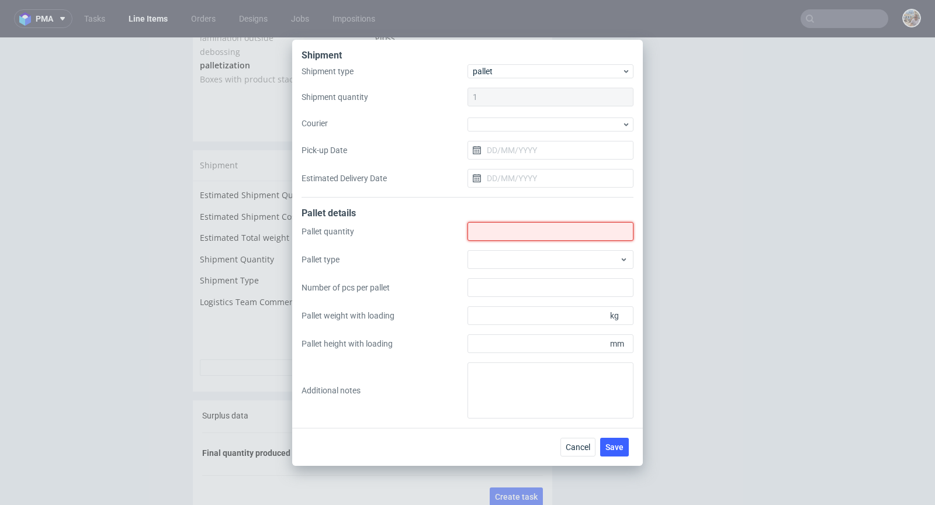
click at [494, 228] on input "Shipment type" at bounding box center [551, 231] width 166 height 19
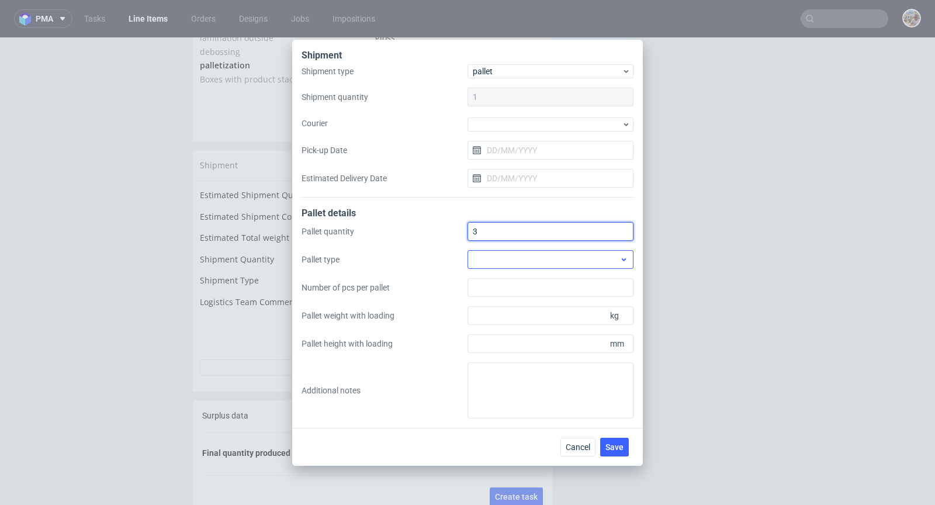
type input "3"
click at [580, 258] on div at bounding box center [551, 259] width 166 height 19
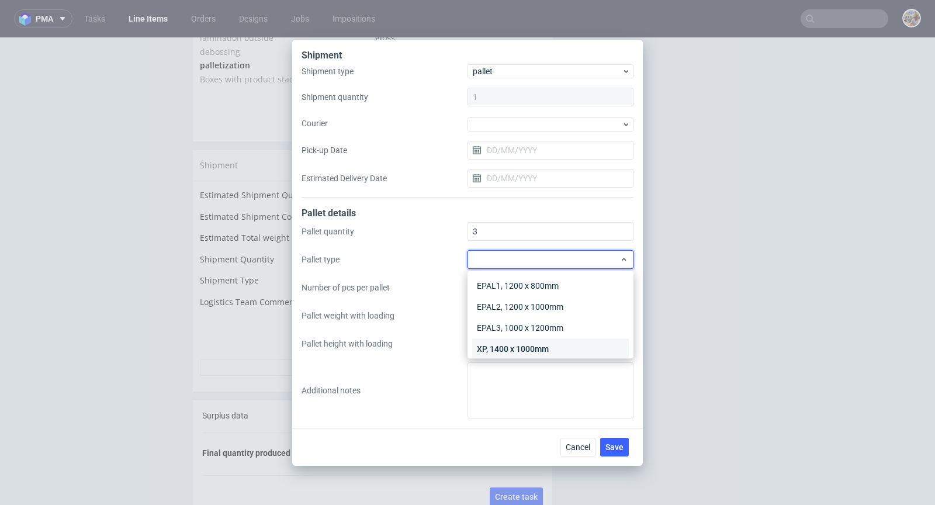
click at [543, 341] on div "XP, 1400 x 1000mm" at bounding box center [550, 348] width 157 height 21
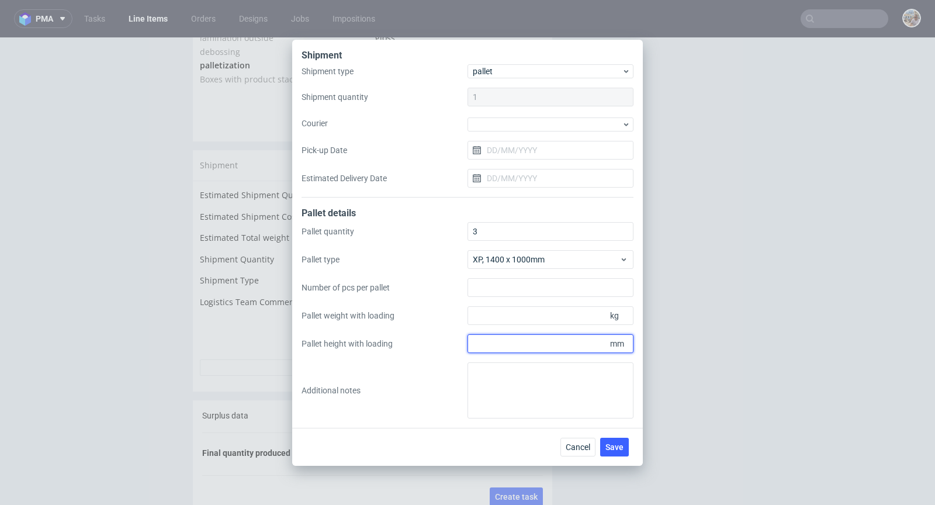
click at [550, 346] on input "Pallet height with loading" at bounding box center [551, 343] width 166 height 19
type input "2000"
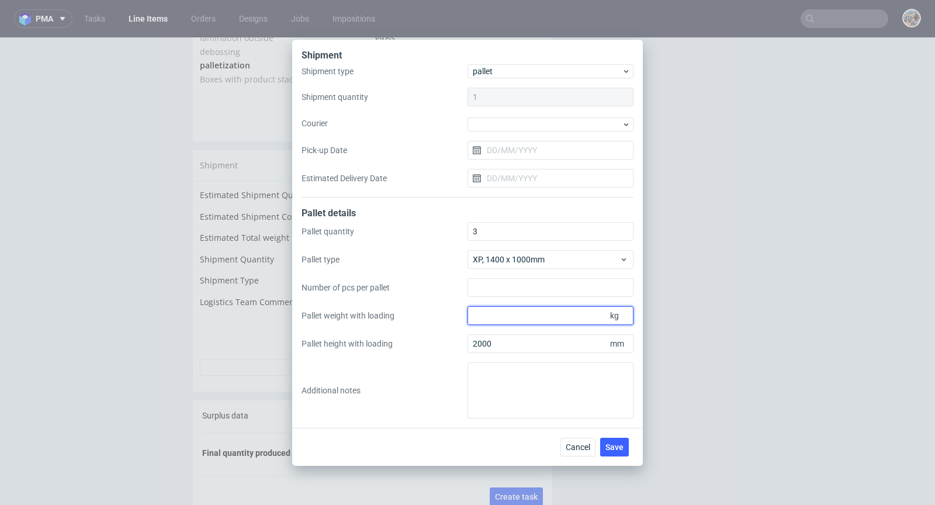
click at [507, 314] on input "Pallet weight with loading" at bounding box center [551, 315] width 166 height 19
type input "590"
click at [615, 463] on div "Cancel Save" at bounding box center [467, 447] width 351 height 38
click at [617, 441] on button "Save" at bounding box center [614, 447] width 29 height 19
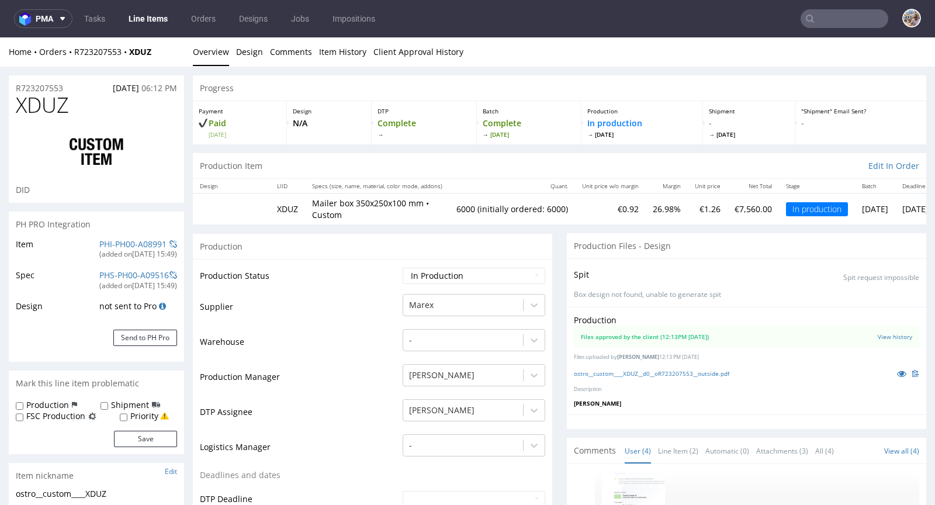
click at [466, 266] on td "Waiting for Artwork Waiting for Diecut Waiting for Mockup Waiting for DTP Waiti…" at bounding box center [473, 279] width 146 height 26
click at [465, 272] on select "Waiting for Artwork Waiting for Diecut Waiting for Mockup Waiting for DTP Waiti…" at bounding box center [474, 276] width 143 height 16
select select "production_complete"
click at [403, 268] on select "Waiting for Artwork Waiting for Diecut Waiting for Mockup Waiting for DTP Waiti…" at bounding box center [474, 276] width 143 height 16
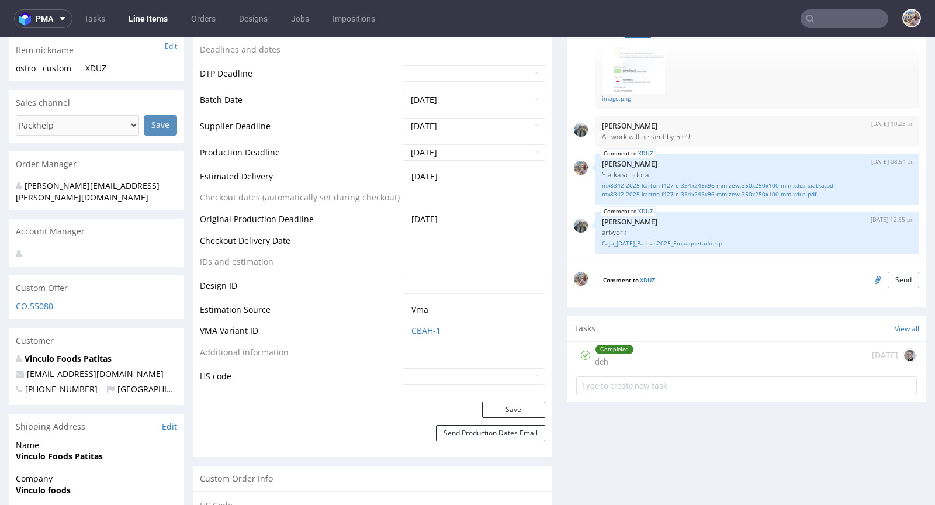
scroll to position [513, 0]
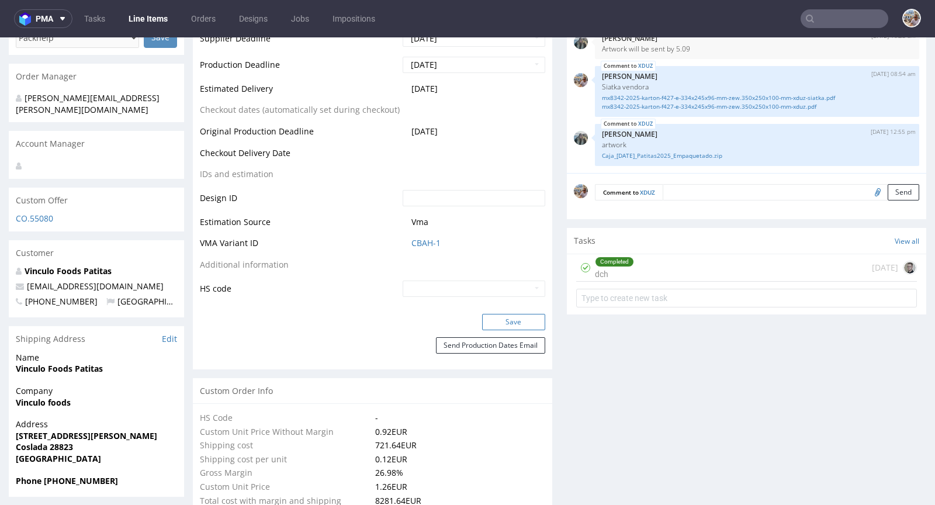
click at [505, 316] on button "Save" at bounding box center [513, 322] width 63 height 16
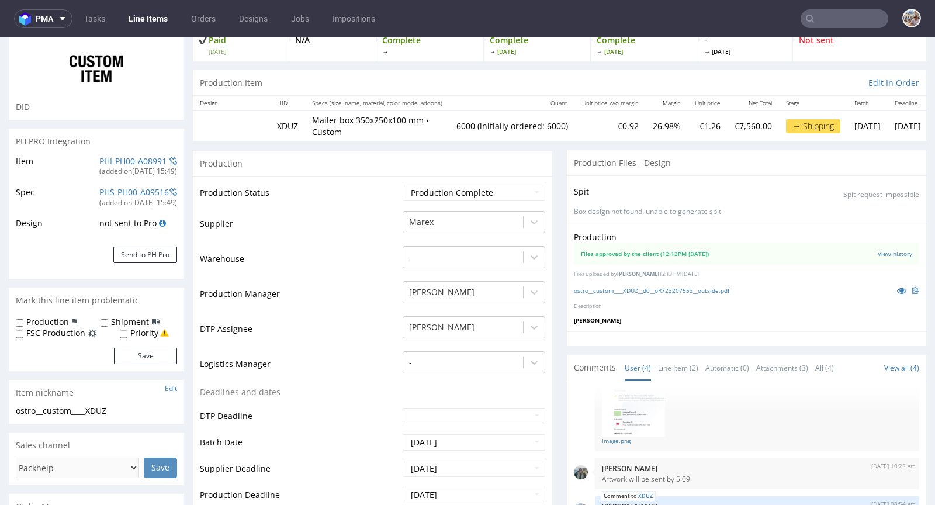
scroll to position [84, 0]
click at [677, 359] on link "Line Item (2)" at bounding box center [678, 367] width 40 height 25
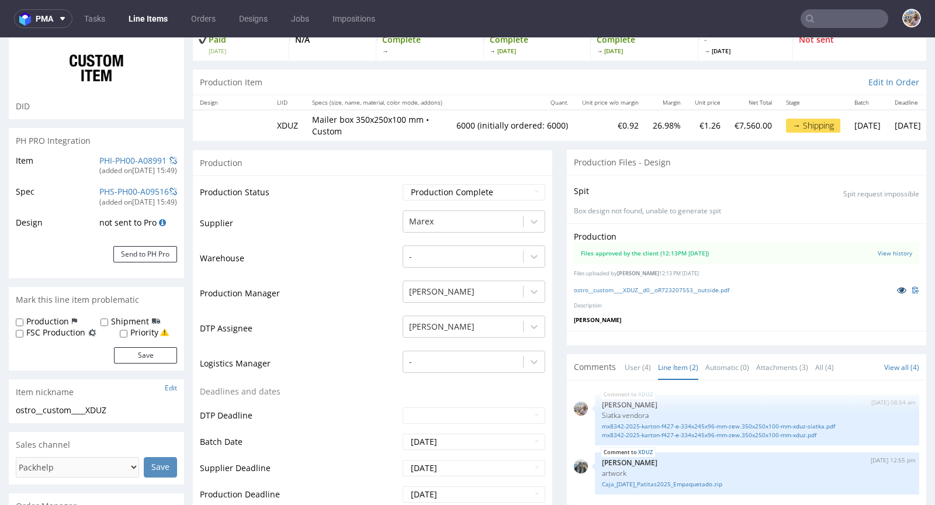
click at [897, 290] on icon at bounding box center [901, 290] width 9 height 8
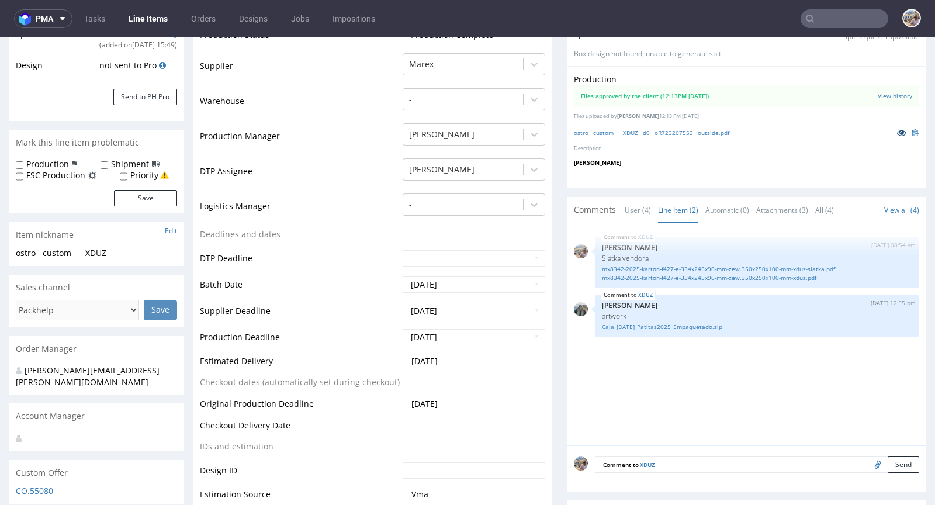
scroll to position [0, 0]
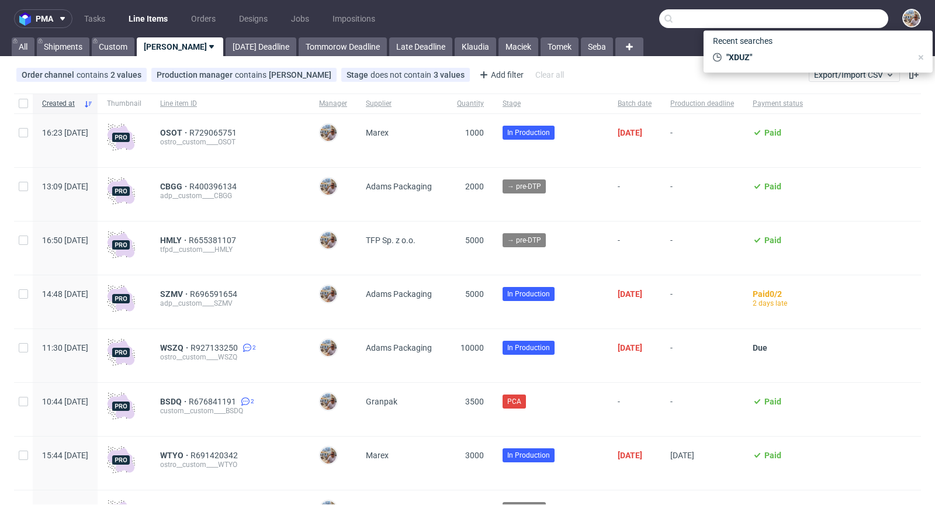
click at [835, 19] on input "text" at bounding box center [773, 18] width 229 height 19
paste input "ZQSL"
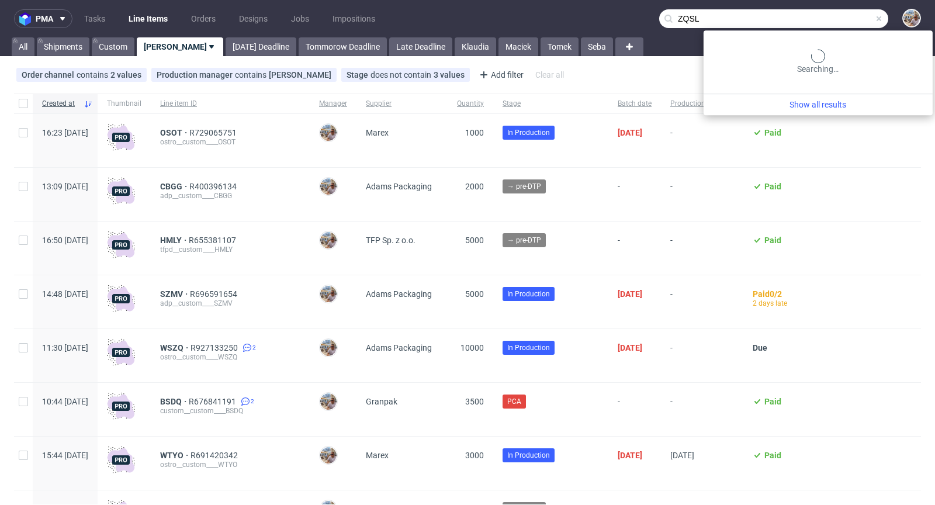
type input "ZQSL"
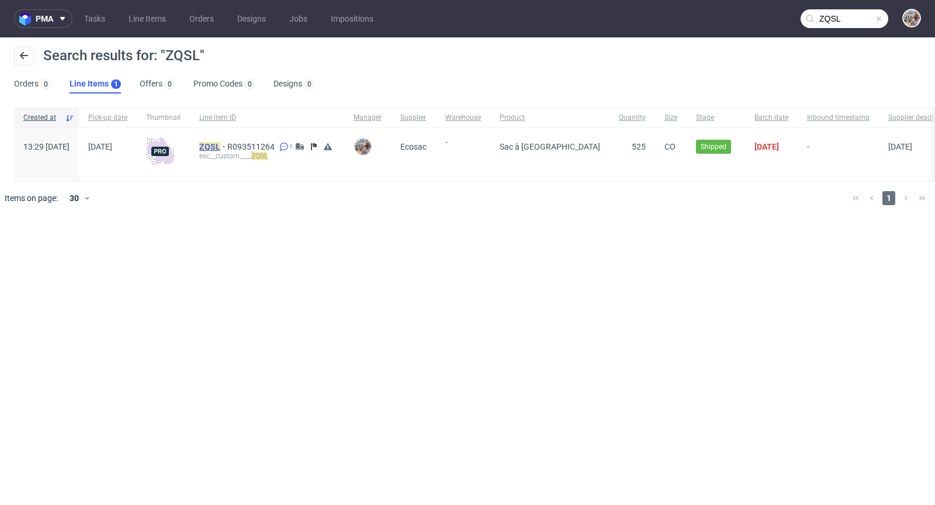
click at [220, 147] on mark "ZQSL" at bounding box center [209, 146] width 21 height 9
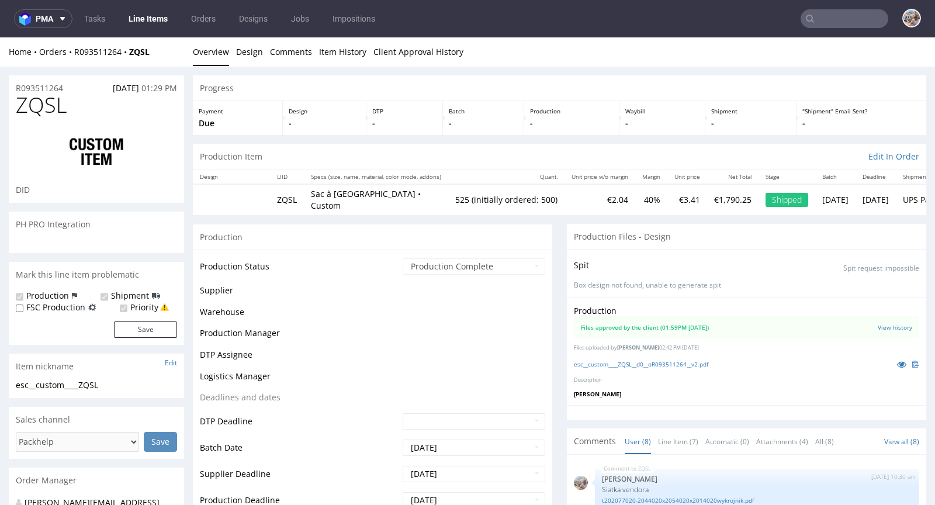
scroll to position [185, 0]
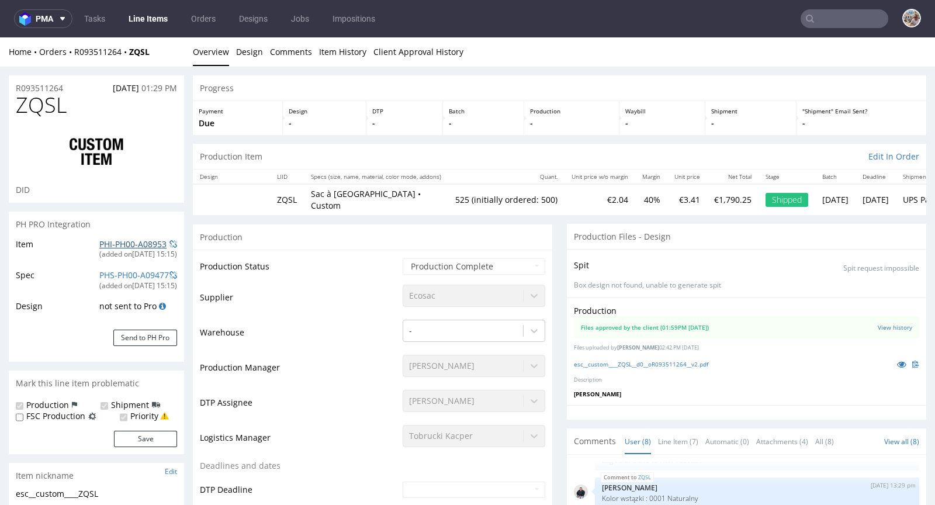
click at [142, 242] on link "PHI-PH00-A08953" at bounding box center [132, 243] width 67 height 11
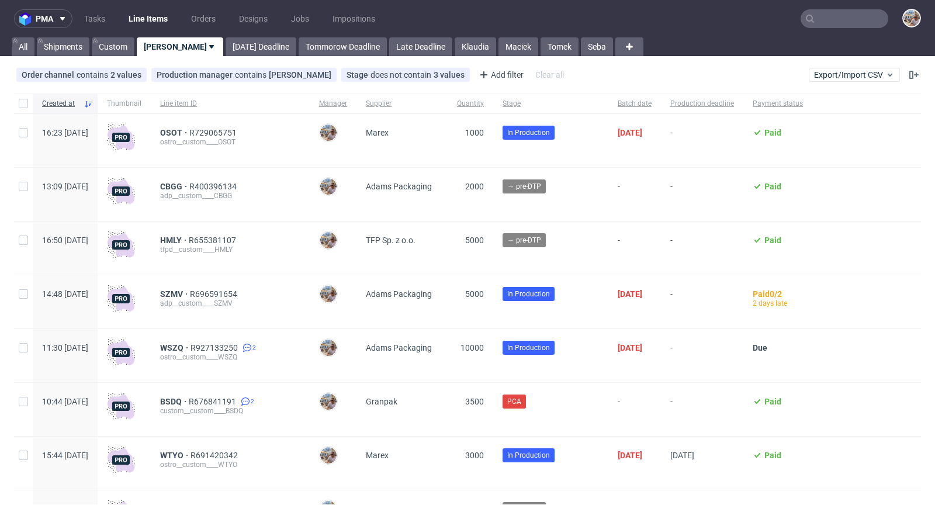
click at [846, 20] on input "text" at bounding box center [845, 18] width 88 height 19
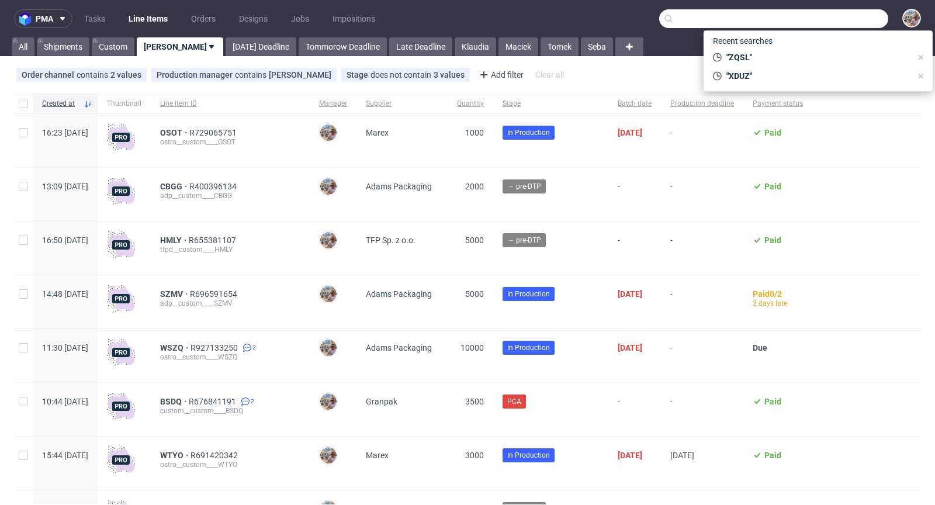
paste input "OSOT"
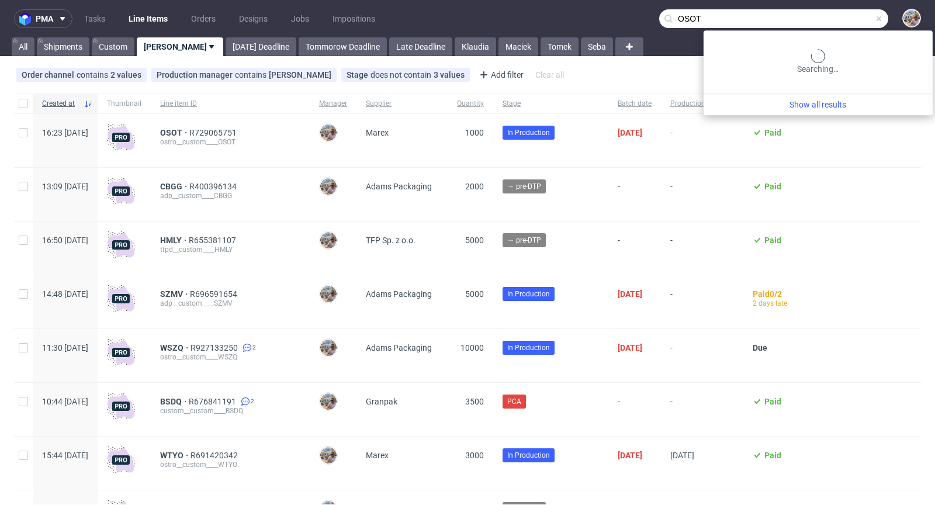
type input "OSOT"
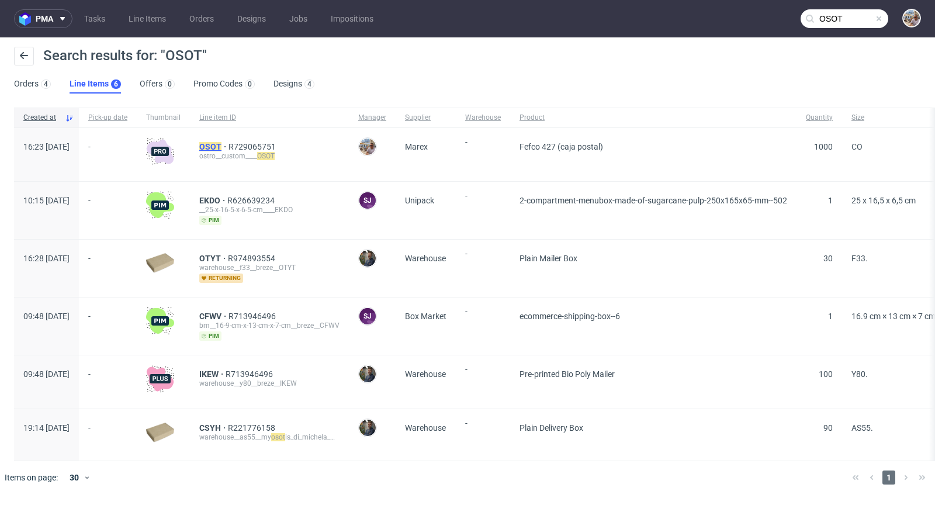
click at [221, 146] on mark "OSOT" at bounding box center [210, 146] width 22 height 9
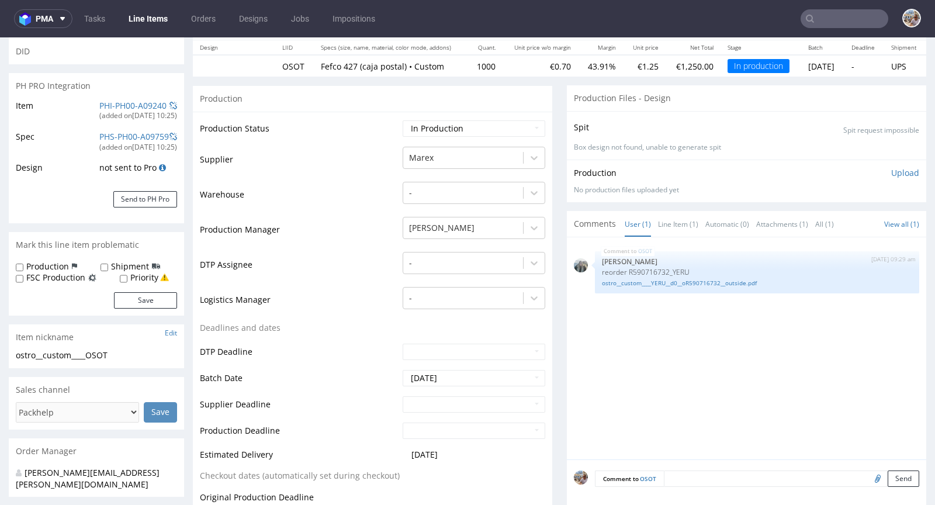
scroll to position [162, 0]
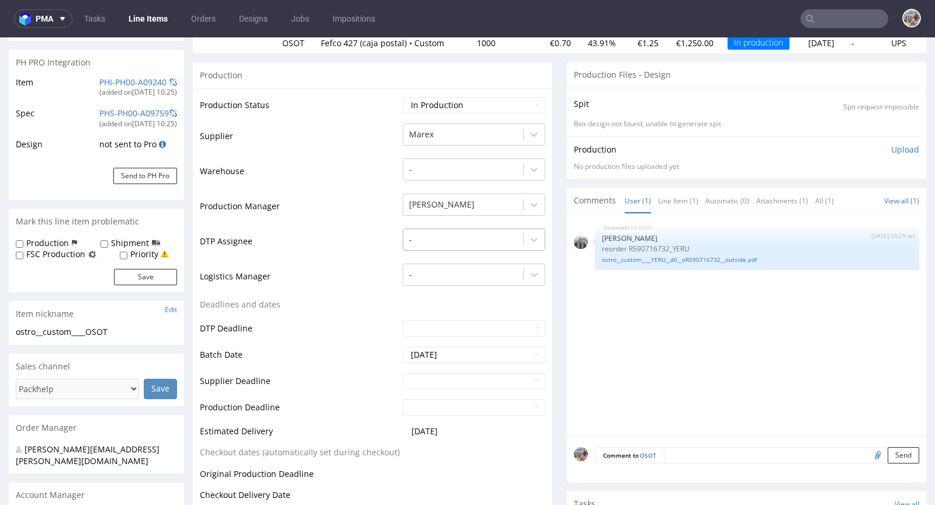
click at [439, 238] on div at bounding box center [463, 240] width 108 height 14
click at [348, 248] on td "DTP Assignee" at bounding box center [300, 244] width 200 height 35
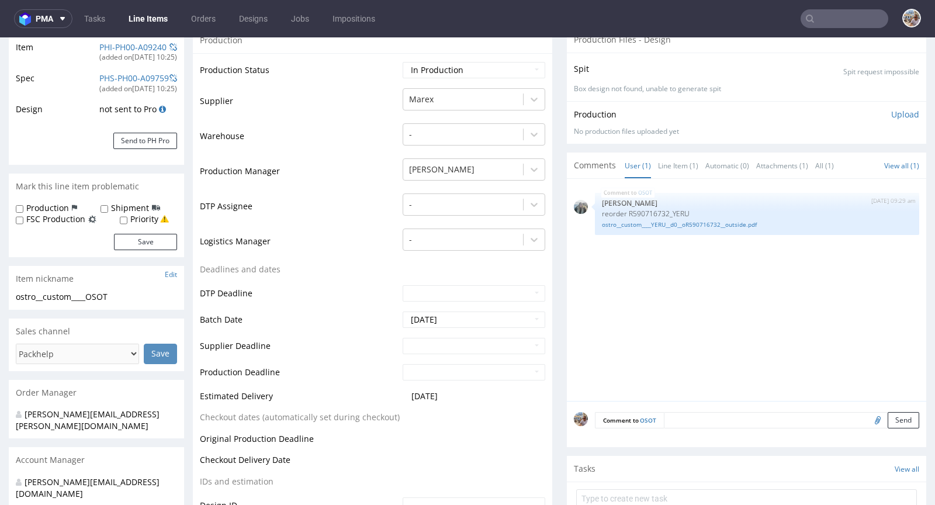
scroll to position [234, 0]
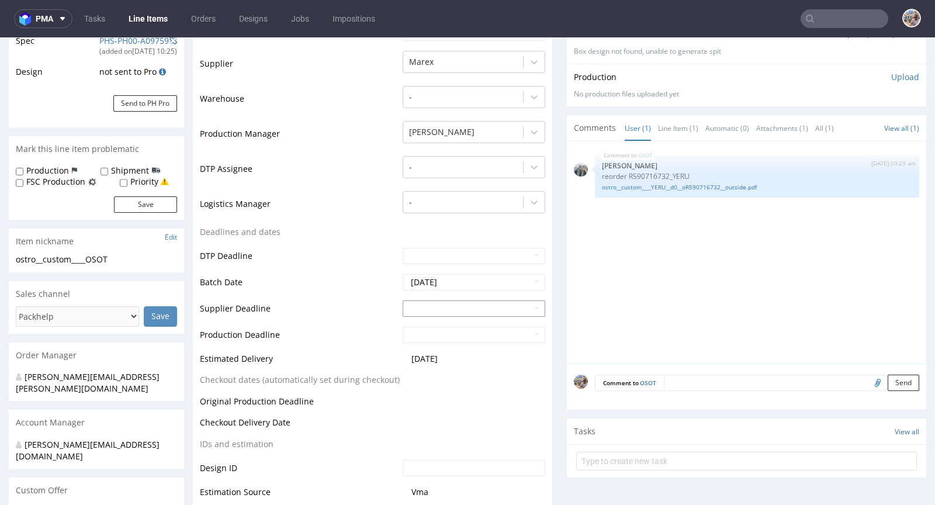
click at [432, 307] on input "text" at bounding box center [474, 308] width 143 height 16
click at [460, 273] on td "29" at bounding box center [464, 273] width 18 height 18
type input "[DATE]"
click at [451, 328] on input "text" at bounding box center [474, 335] width 143 height 16
click at [495, 297] on td "31" at bounding box center [499, 299] width 18 height 18
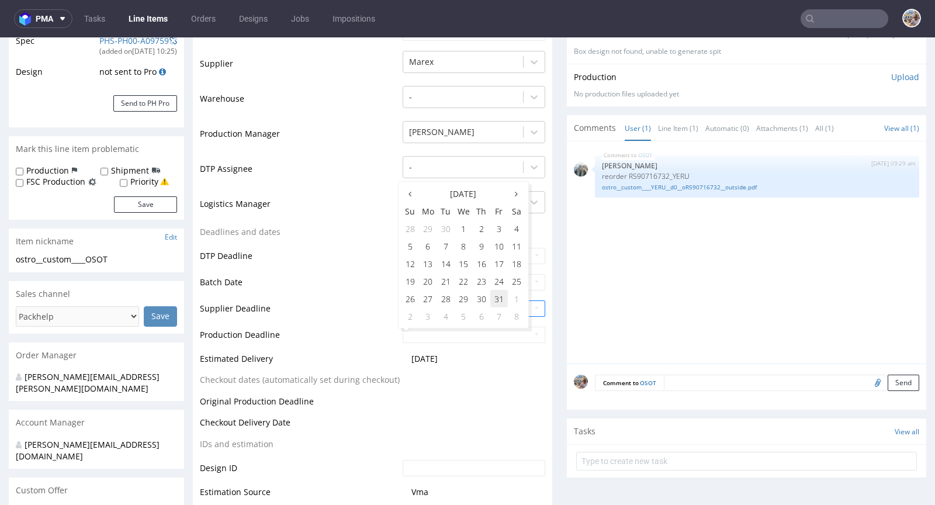
type input "2025-10-31"
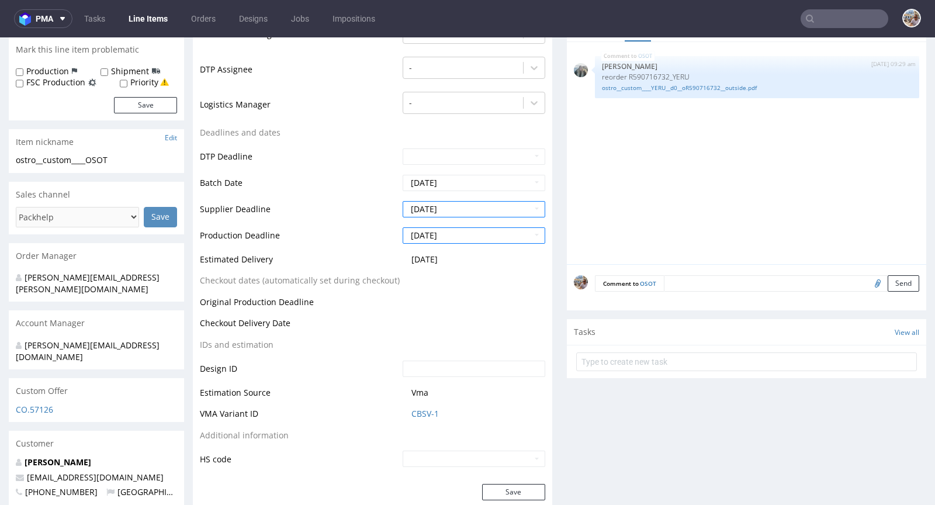
scroll to position [335, 0]
click at [513, 489] on button "Save" at bounding box center [513, 490] width 63 height 16
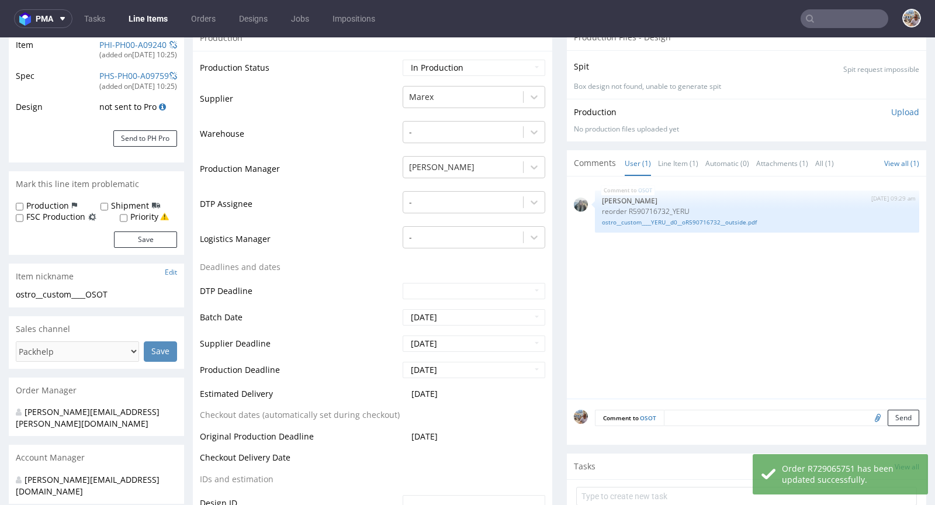
scroll to position [0, 0]
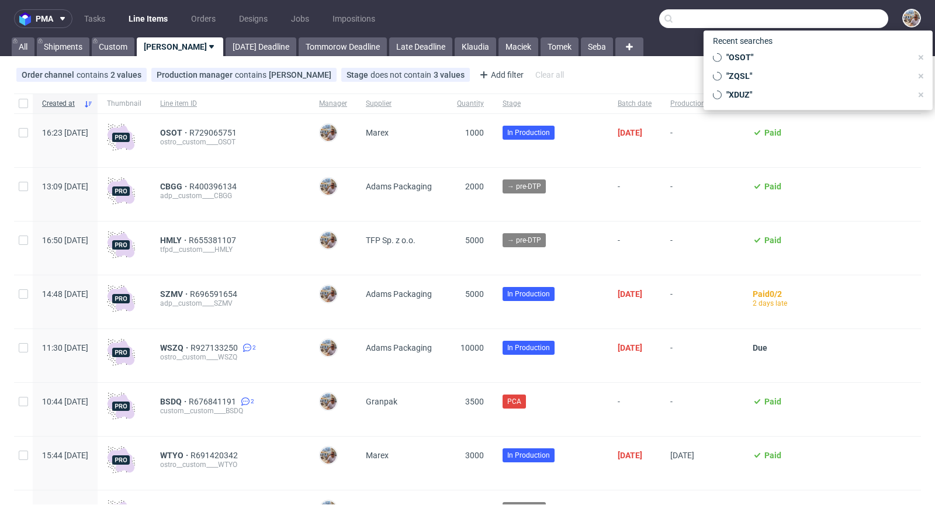
click at [838, 19] on input "text" at bounding box center [773, 18] width 229 height 19
paste input "SZMV"
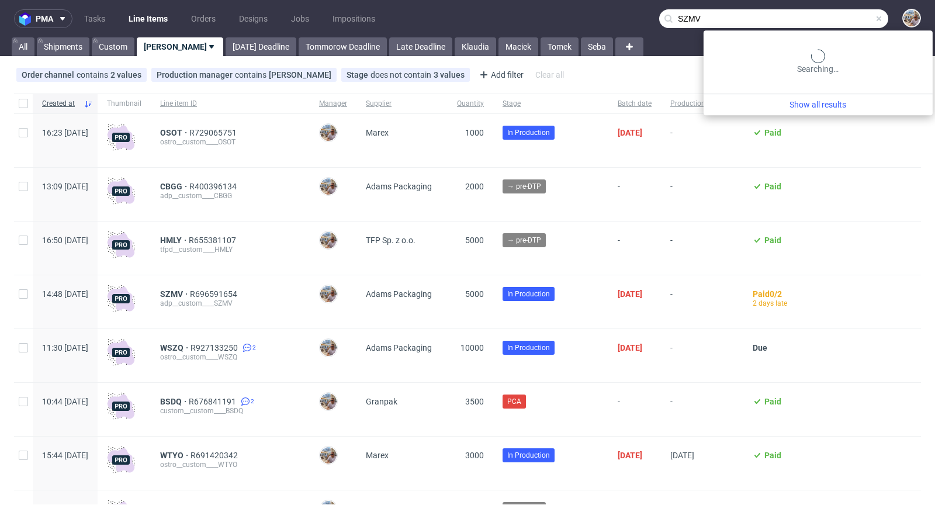
type input "SZMV"
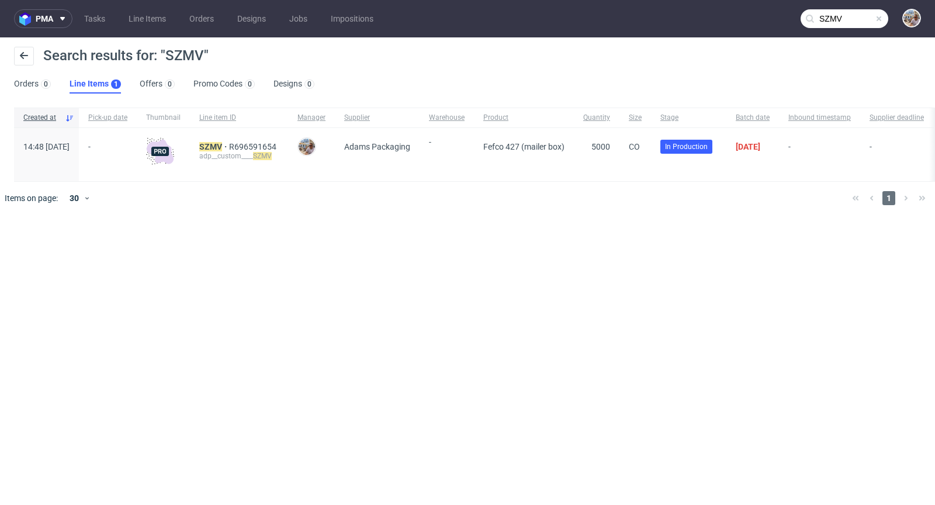
click at [251, 140] on div "SZMV R696591654 adp__custom____ SZMV" at bounding box center [239, 154] width 98 height 53
click at [222, 144] on mark "SZMV" at bounding box center [210, 146] width 23 height 9
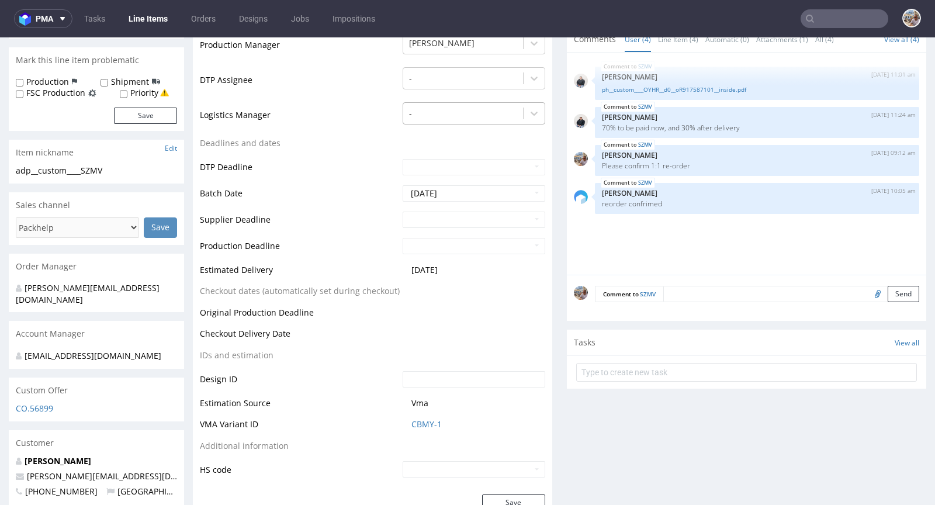
scroll to position [389, 0]
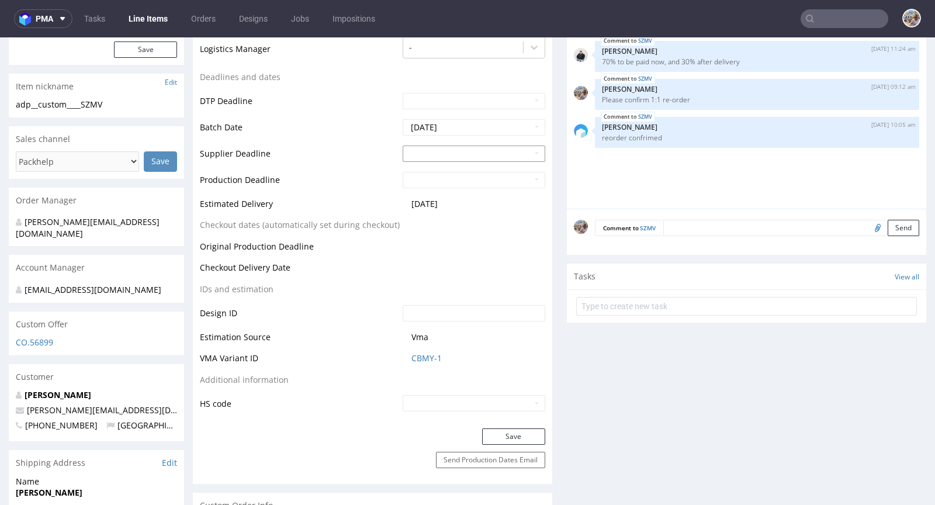
click at [437, 157] on input "text" at bounding box center [474, 154] width 143 height 16
click at [495, 262] on td "24" at bounding box center [499, 266] width 18 height 18
type input "2025-10-24"
click at [434, 185] on input "text" at bounding box center [474, 180] width 143 height 16
click at [448, 307] on td "28" at bounding box center [446, 310] width 18 height 18
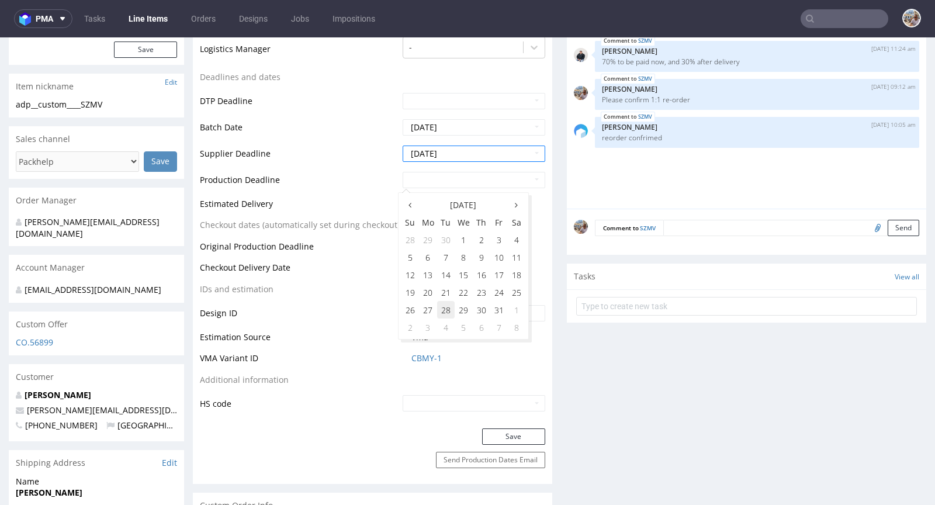
type input "2025-10-28"
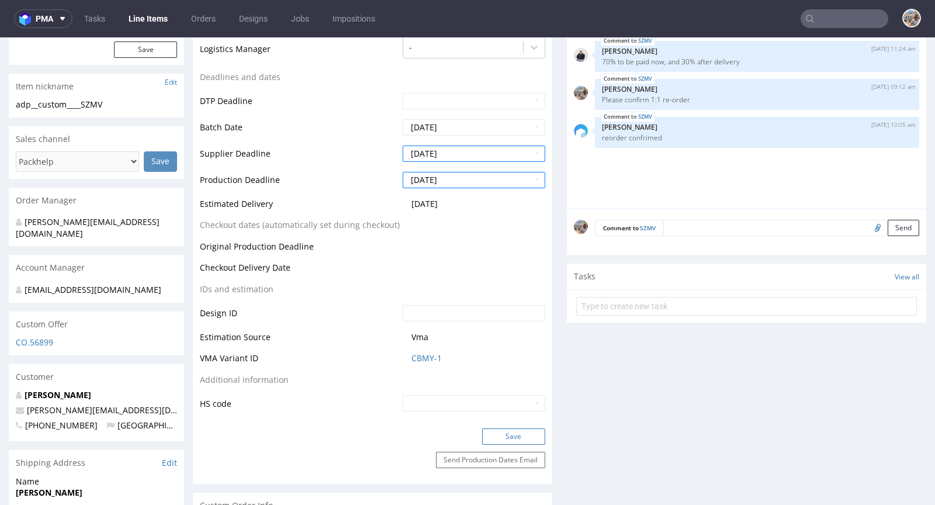
click at [529, 428] on button "Save" at bounding box center [513, 436] width 63 height 16
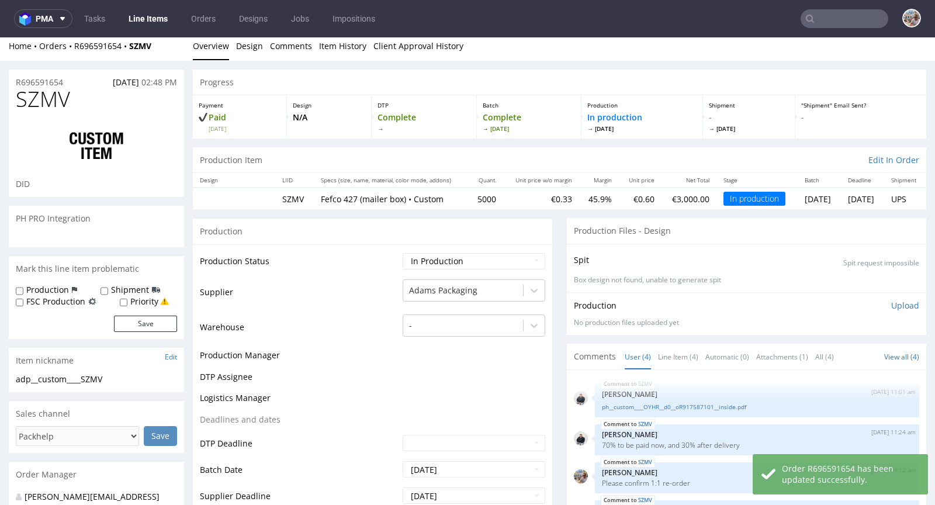
scroll to position [0, 0]
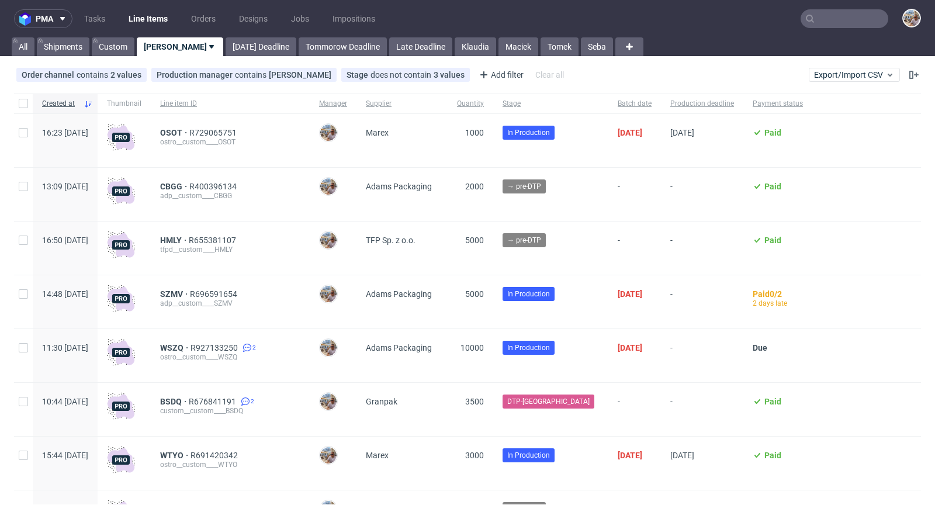
click at [820, 22] on input "text" at bounding box center [845, 18] width 88 height 19
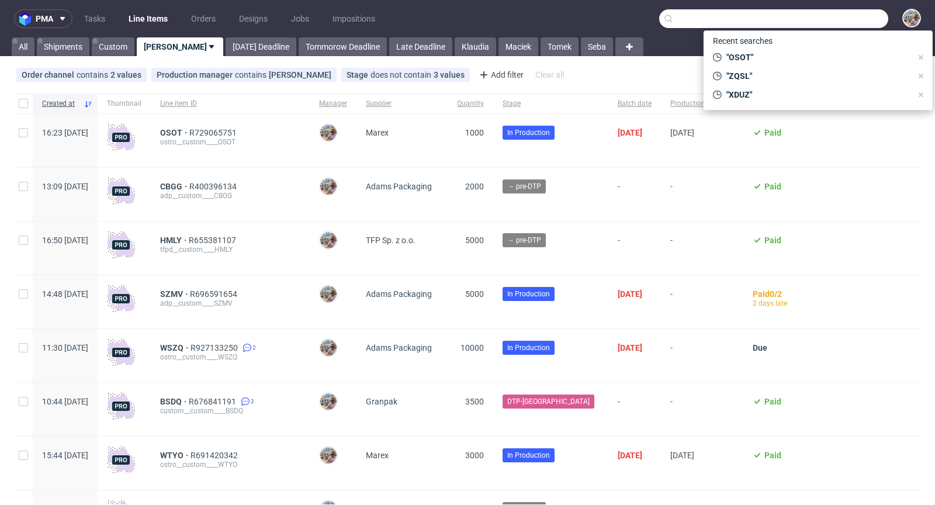
paste input "RJGV"
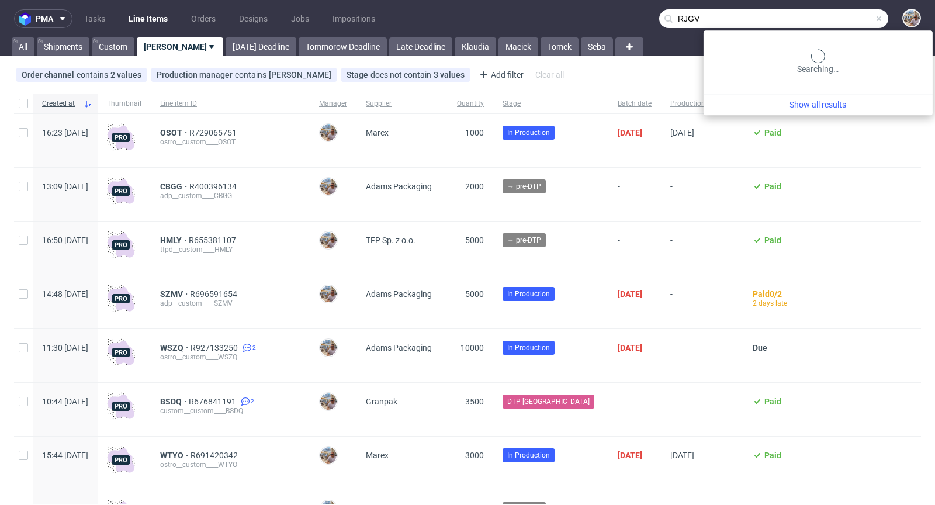
type input "RJGV"
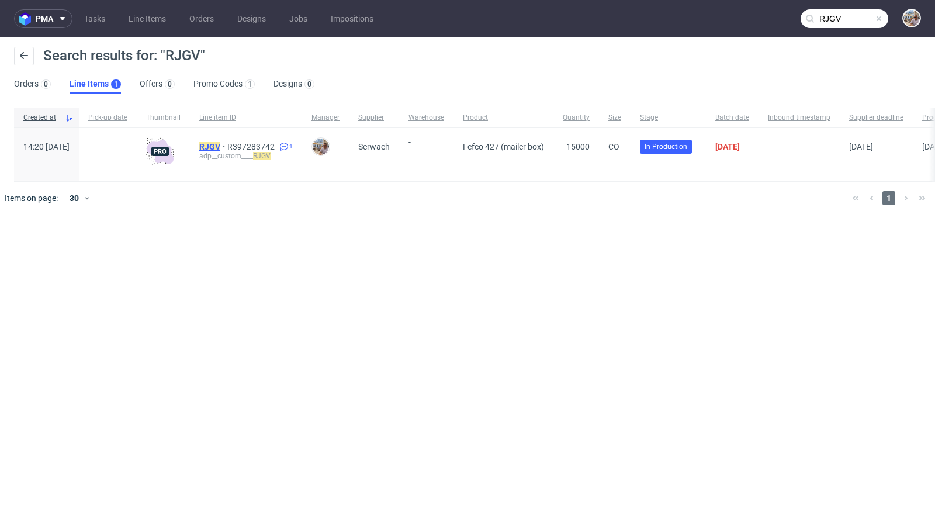
click at [220, 146] on mark "RJGV" at bounding box center [209, 146] width 21 height 9
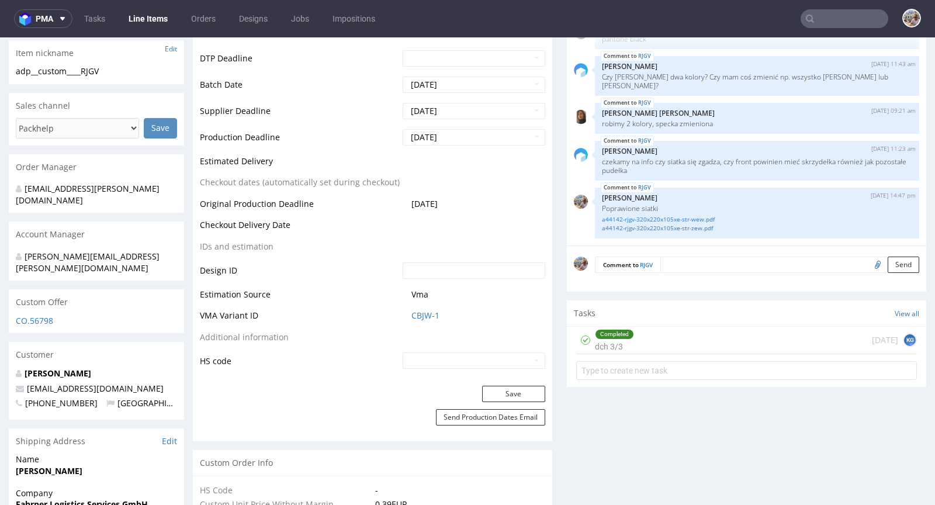
scroll to position [477, 0]
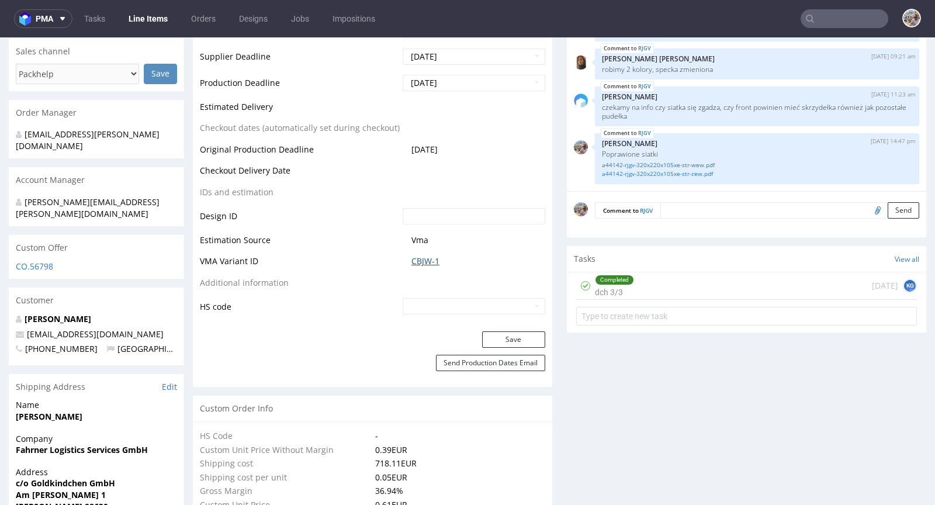
click at [430, 257] on link "CBJW-1" at bounding box center [425, 261] width 28 height 12
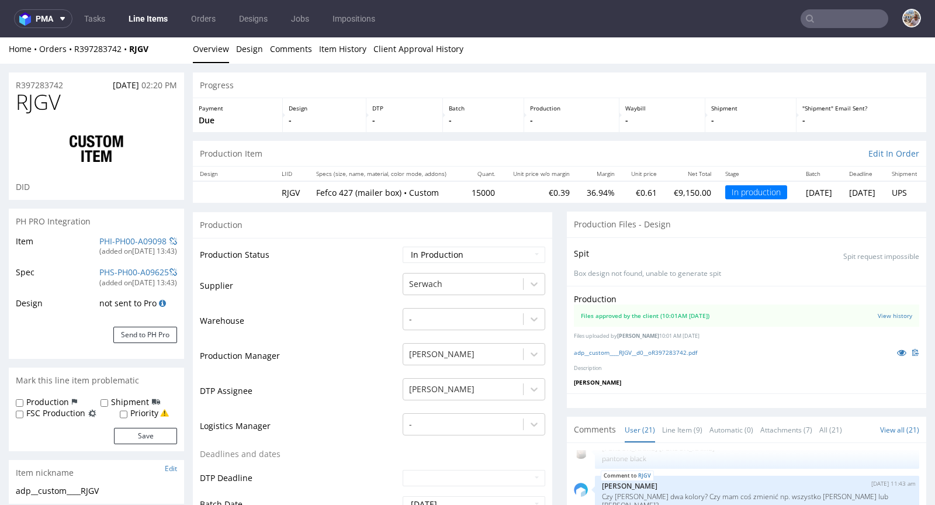
scroll to position [0, 0]
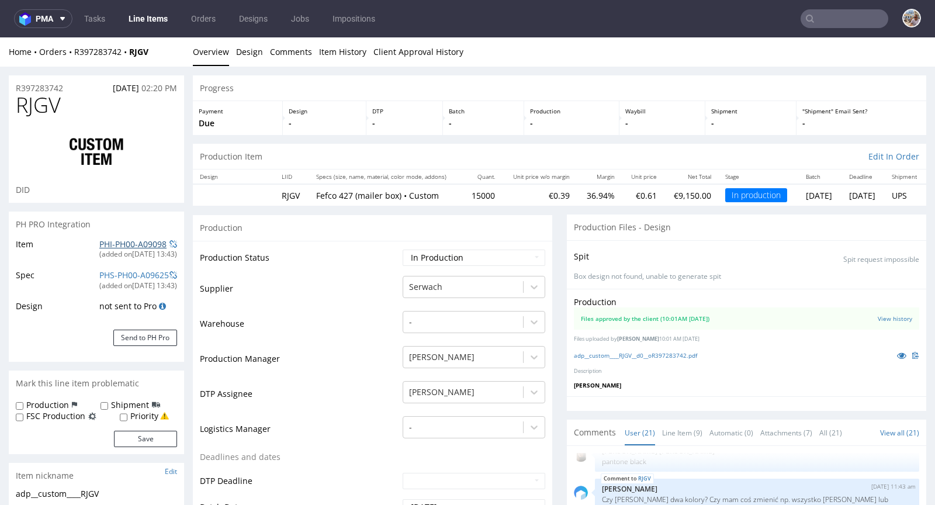
click at [144, 241] on link "PHI-PH00-A09098" at bounding box center [132, 243] width 67 height 11
